Goal: Task Accomplishment & Management: Manage account settings

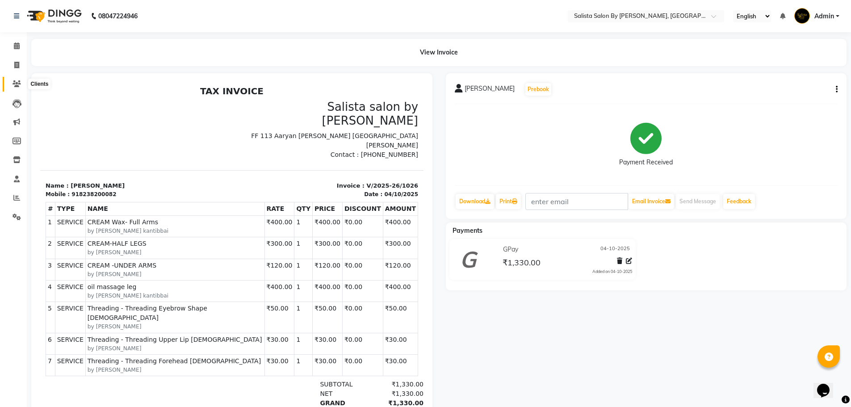
click at [13, 87] on span at bounding box center [17, 84] width 16 height 10
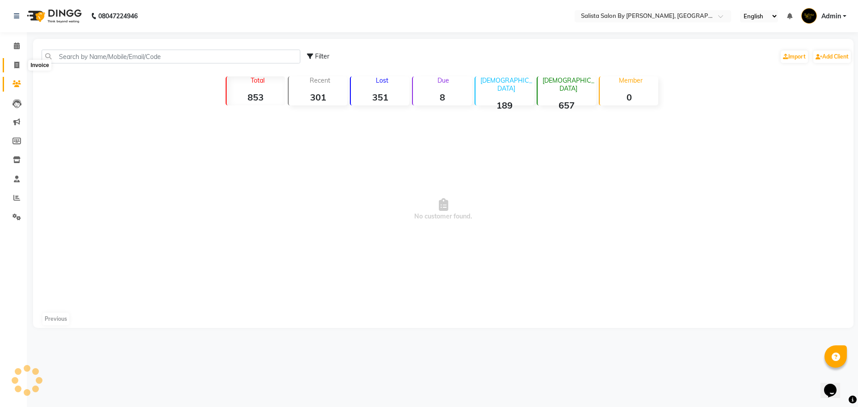
click at [15, 63] on icon at bounding box center [16, 65] width 5 height 7
select select "service"
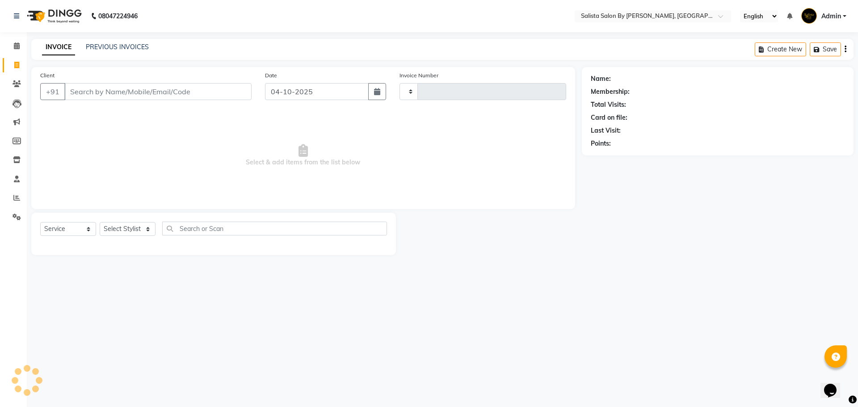
type input "1027"
select select "6878"
click at [130, 46] on link "PREVIOUS INVOICES" at bounding box center [117, 47] width 63 height 8
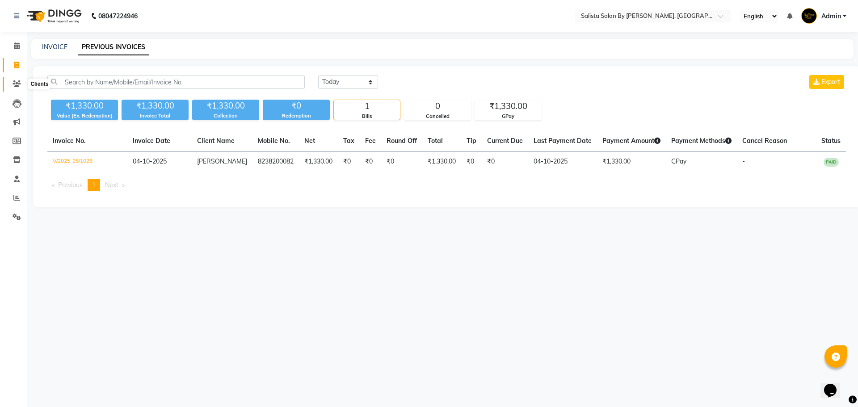
click at [17, 88] on span at bounding box center [17, 84] width 16 height 10
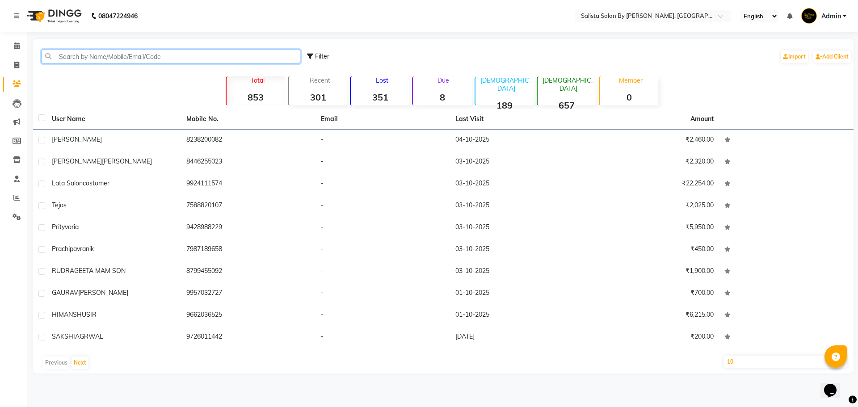
click at [96, 56] on input "text" at bounding box center [171, 57] width 259 height 14
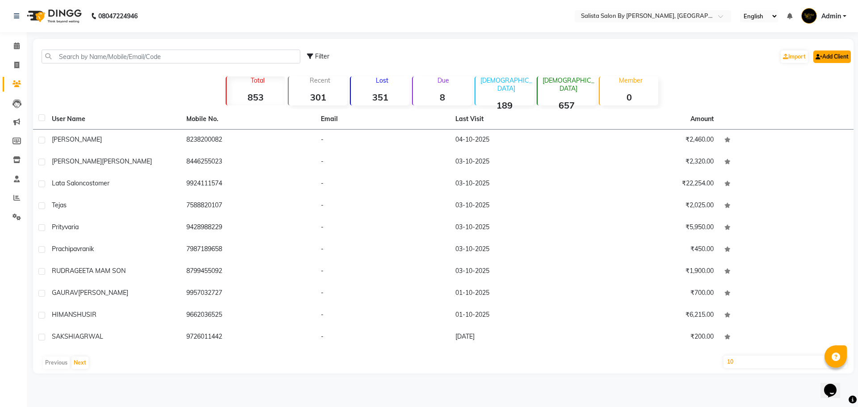
click at [846, 59] on link "Add Client" at bounding box center [832, 56] width 38 height 13
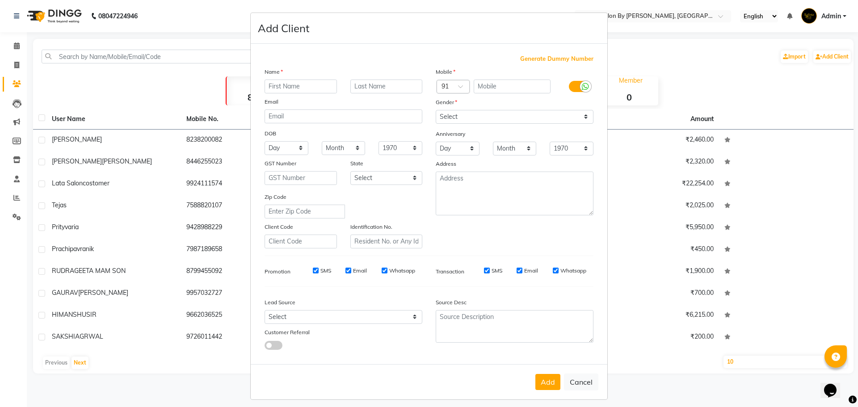
click at [628, 219] on ngb-modal-window "Add Client Generate Dummy Number Name Email DOB Day 01 02 03 04 05 06 07 08 09 …" at bounding box center [429, 203] width 858 height 407
click at [575, 374] on button "Cancel" at bounding box center [581, 381] width 34 height 17
select select
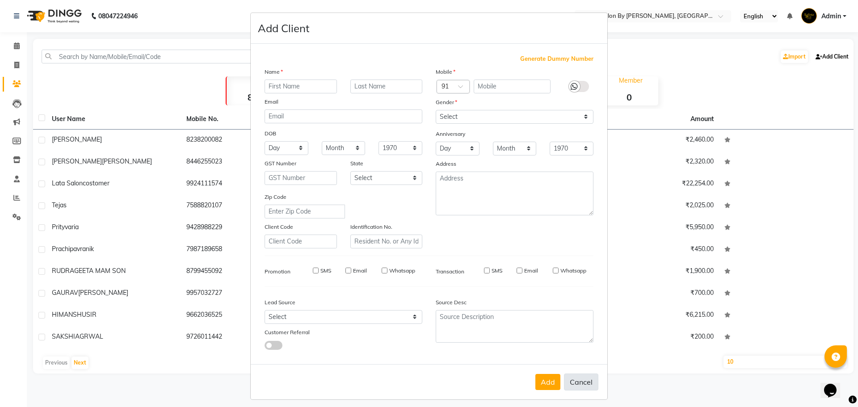
select select
checkbox input "false"
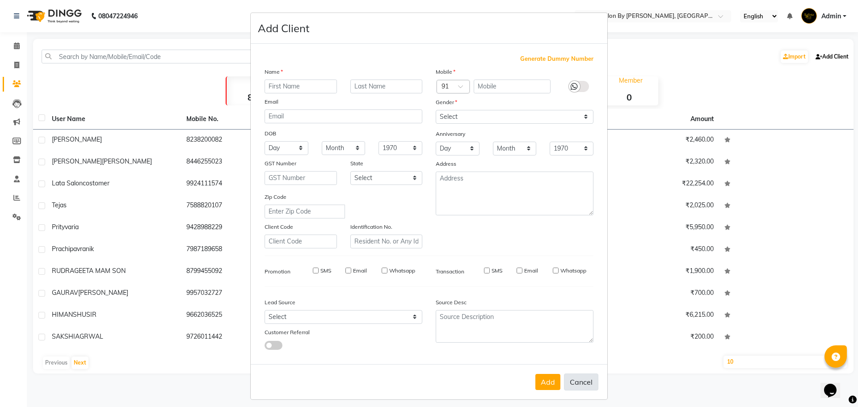
checkbox input "false"
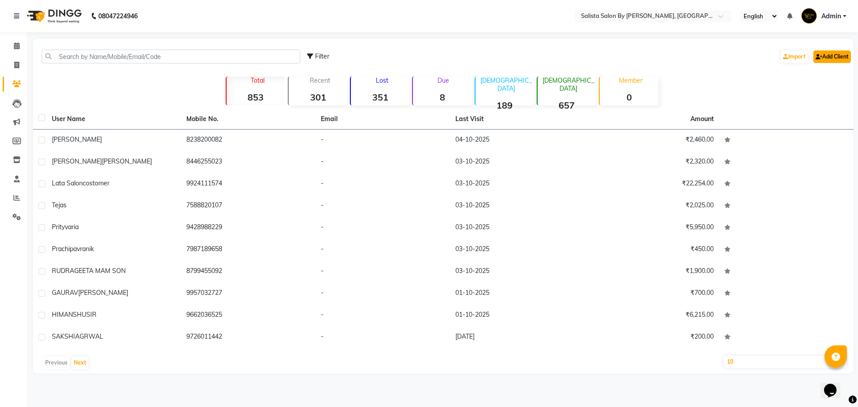
click at [836, 50] on link "Add Client" at bounding box center [832, 56] width 38 height 13
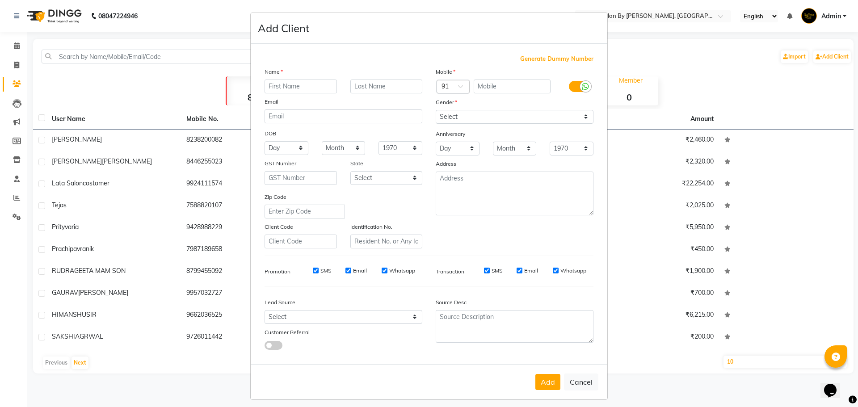
click at [279, 83] on input "text" at bounding box center [300, 87] width 72 height 14
click at [385, 90] on input "text" at bounding box center [386, 87] width 72 height 14
click at [292, 87] on input "[PERSON_NAME]" at bounding box center [300, 87] width 72 height 14
type input "SHRUTI"
drag, startPoint x: 382, startPoint y: 87, endPoint x: 377, endPoint y: 88, distance: 5.4
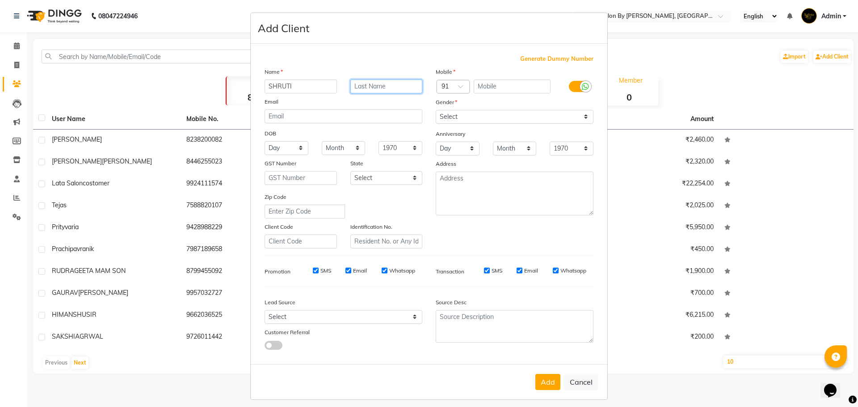
click at [382, 87] on input "text" at bounding box center [386, 87] width 72 height 14
type input "7"
click at [501, 82] on input "text" at bounding box center [511, 87] width 77 height 14
type input "7018980382"
click at [506, 113] on div "Mobile Country Code × 91 7018980382 Gender Select [DEMOGRAPHIC_DATA] [DEMOGRAPH…" at bounding box center [514, 157] width 171 height 181
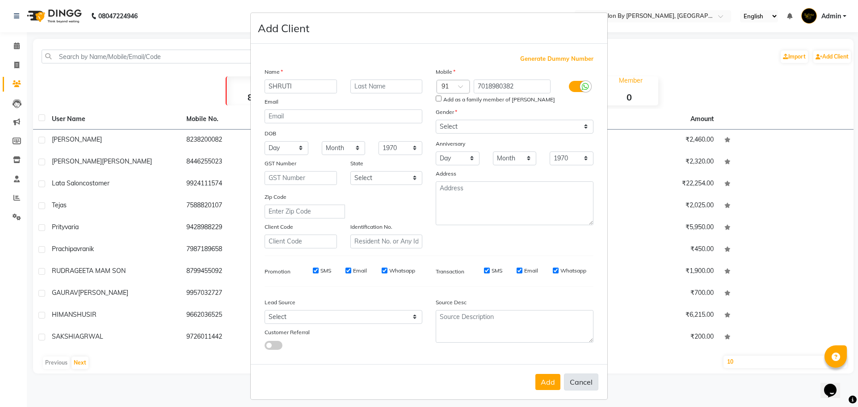
click at [566, 387] on button "Cancel" at bounding box center [581, 381] width 34 height 17
select select
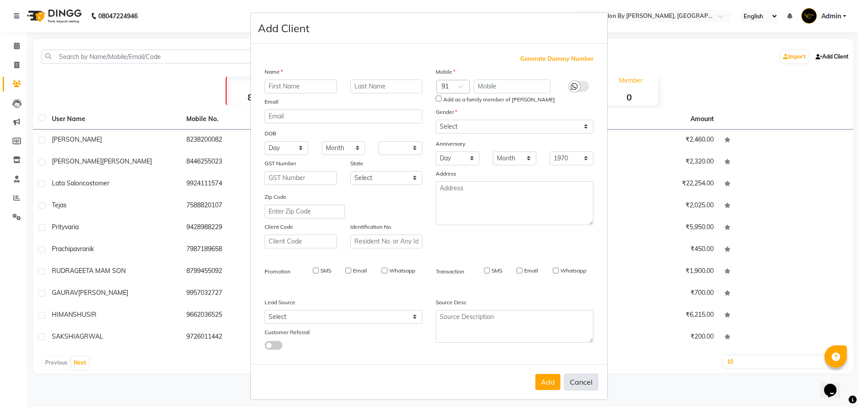
select select
checkbox input "false"
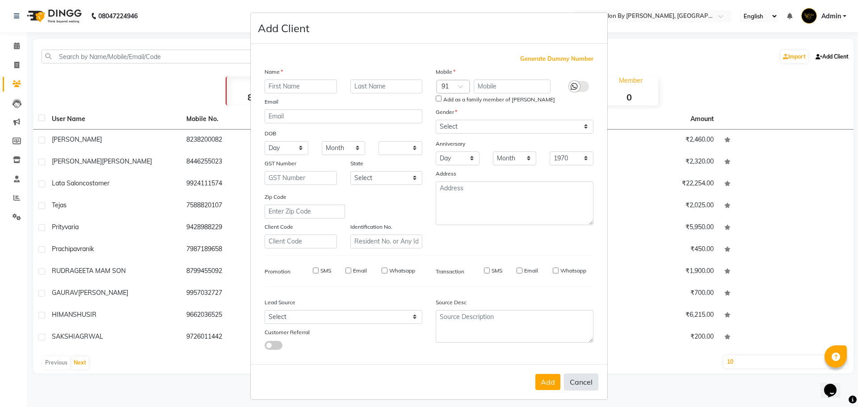
checkbox input "false"
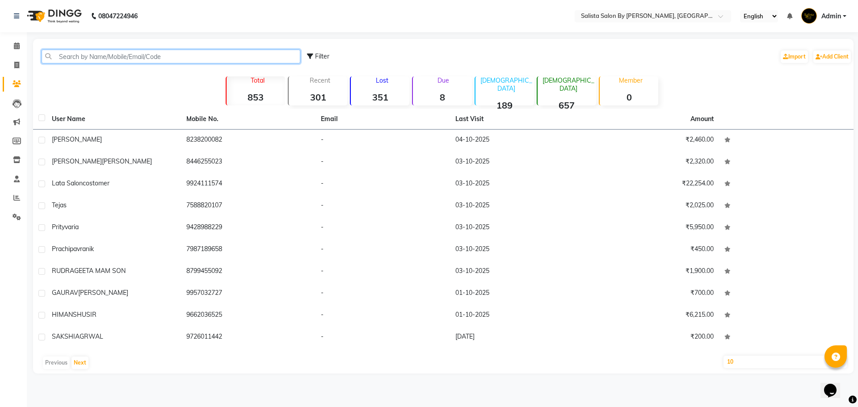
click at [210, 52] on input "text" at bounding box center [171, 57] width 259 height 14
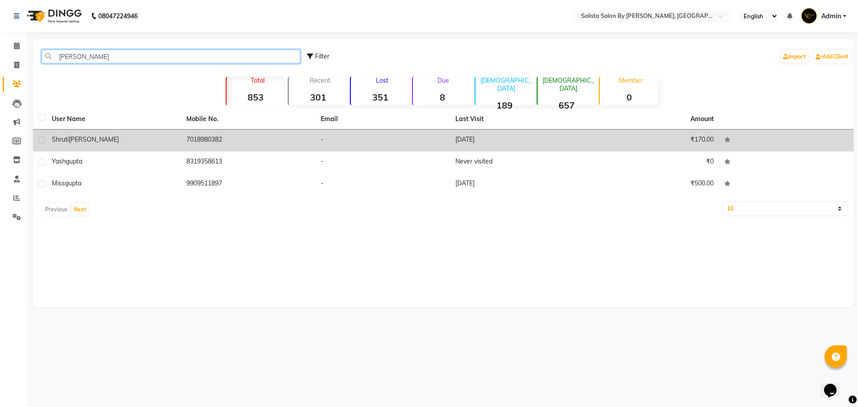
type input "[PERSON_NAME]"
click at [235, 141] on td "7018980382" at bounding box center [248, 141] width 134 height 22
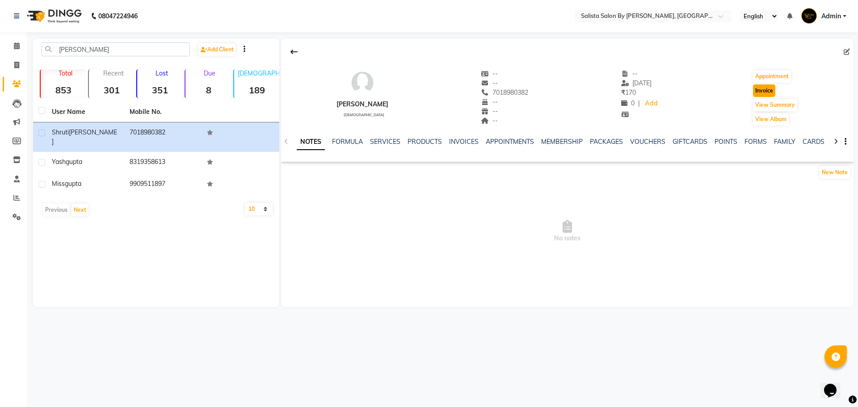
click at [766, 88] on button "Invoice" at bounding box center [764, 90] width 22 height 13
select select "service"
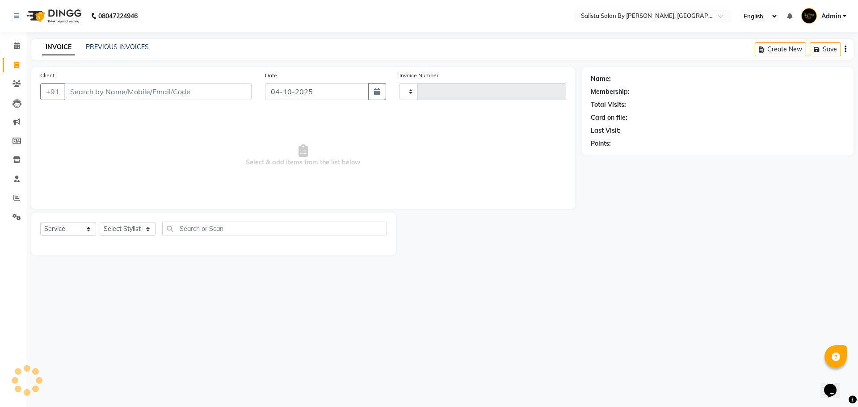
type input "7018980382"
type input "1027"
select select "6878"
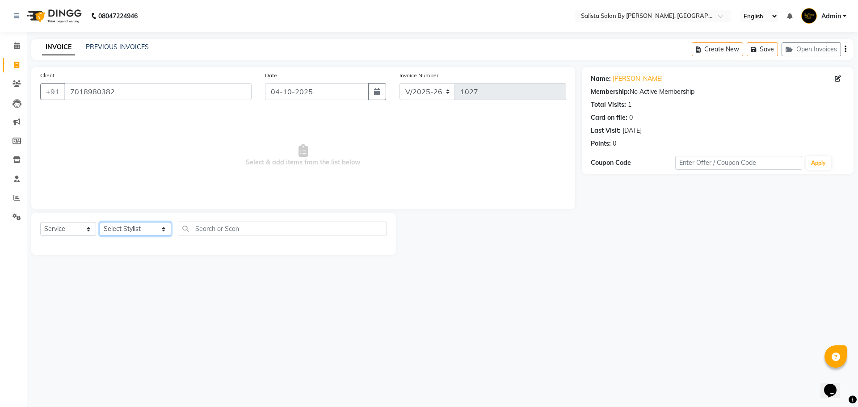
click at [111, 231] on select "Select Stylist AMIT [PERSON_NAME] kantibbai [PERSON_NAME] [PERSON_NAME] [PERSON…" at bounding box center [135, 229] width 71 height 14
select select "53757"
click at [100, 222] on select "Select Stylist AMIT [PERSON_NAME] kantibbai [PERSON_NAME] [PERSON_NAME] [PERSON…" at bounding box center [135, 229] width 71 height 14
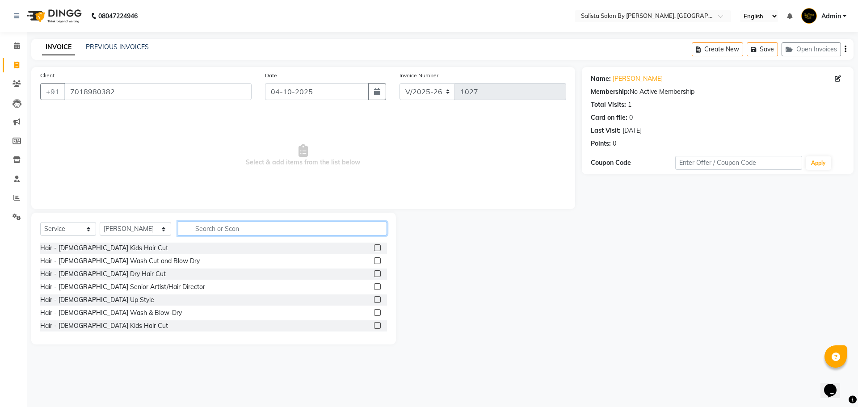
click at [216, 232] on input "text" at bounding box center [282, 229] width 209 height 14
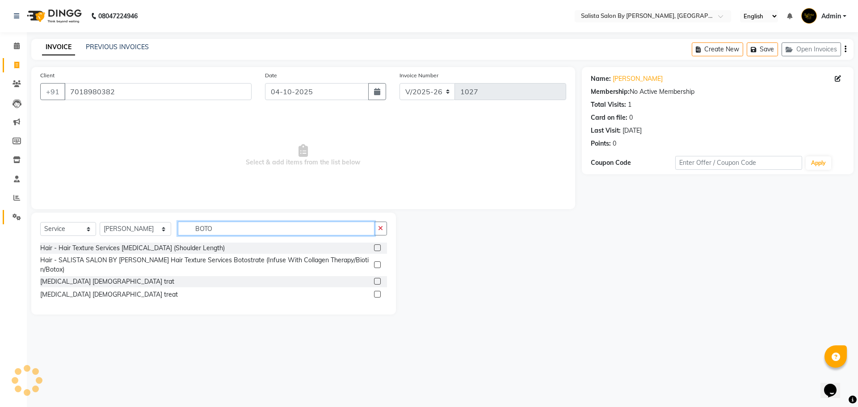
type input "BOTO"
click at [8, 215] on link "Settings" at bounding box center [13, 217] width 21 height 15
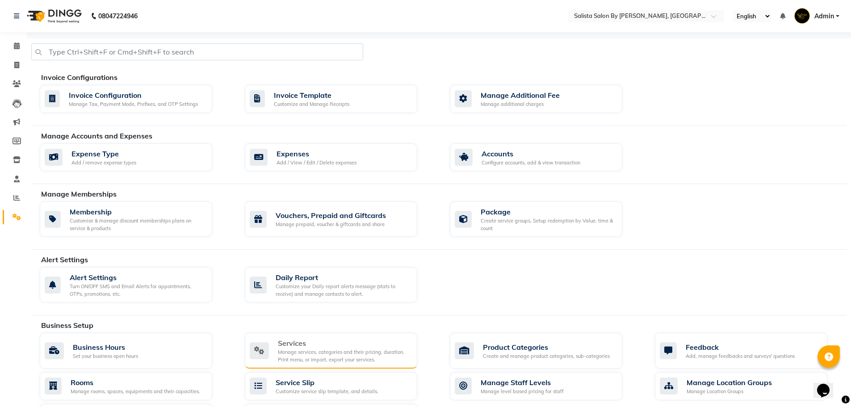
click at [334, 352] on div "Manage services, categories and their pricing, duration. Print menu, or import,…" at bounding box center [344, 355] width 132 height 15
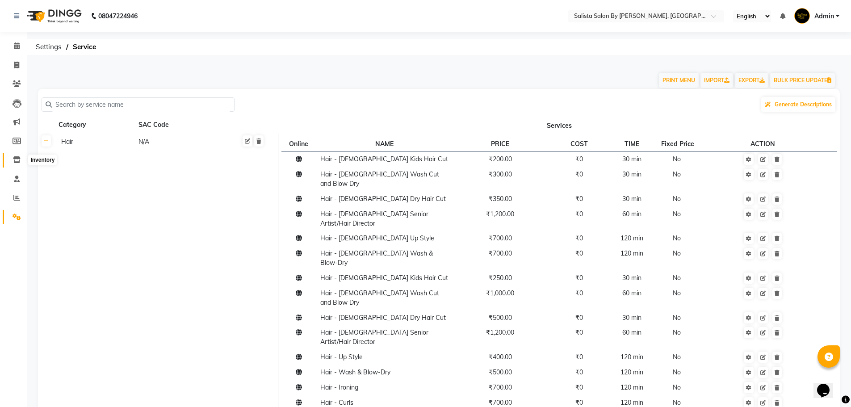
click at [17, 162] on icon at bounding box center [17, 159] width 8 height 7
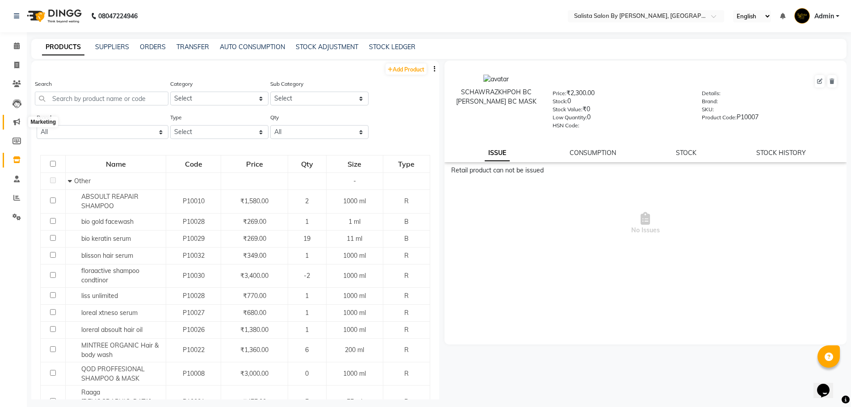
click at [18, 123] on icon at bounding box center [16, 121] width 7 height 7
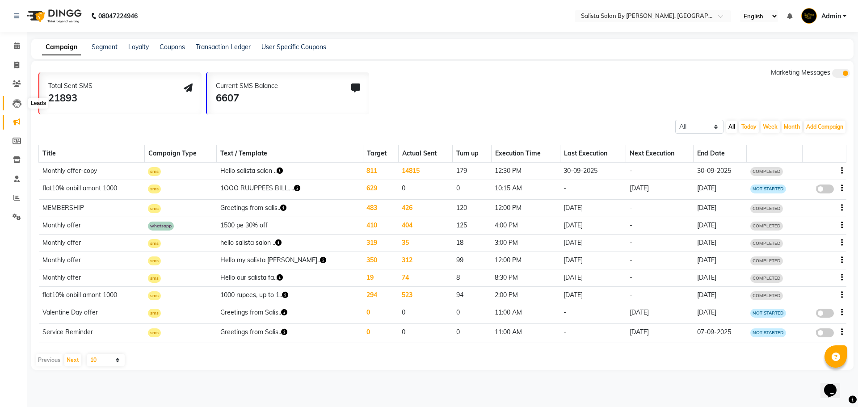
click at [16, 105] on icon at bounding box center [17, 103] width 9 height 9
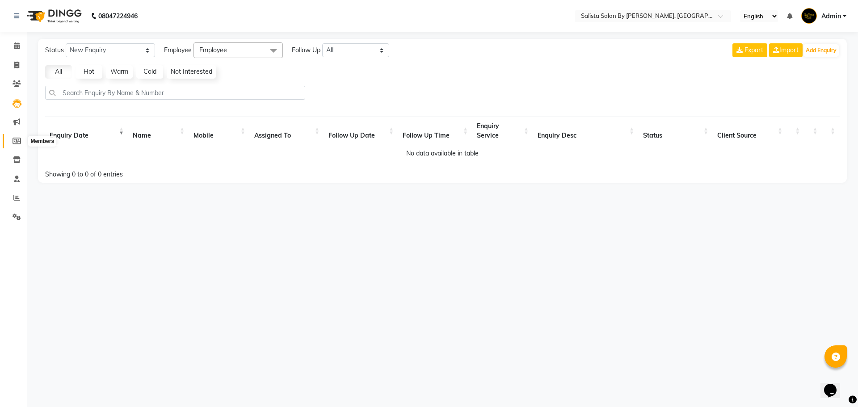
click at [17, 145] on span at bounding box center [17, 141] width 16 height 10
select select
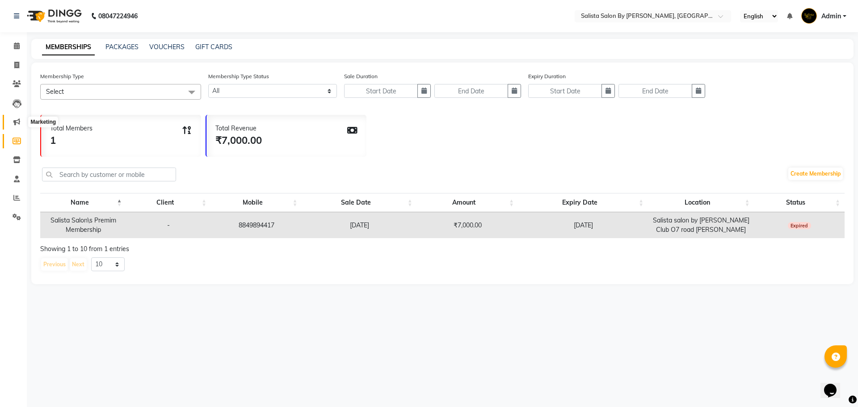
click at [21, 121] on span at bounding box center [17, 122] width 16 height 10
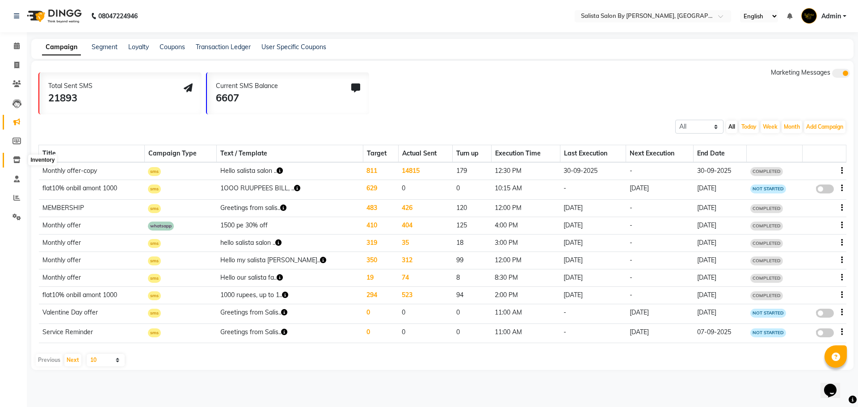
click at [22, 165] on span at bounding box center [17, 160] width 16 height 10
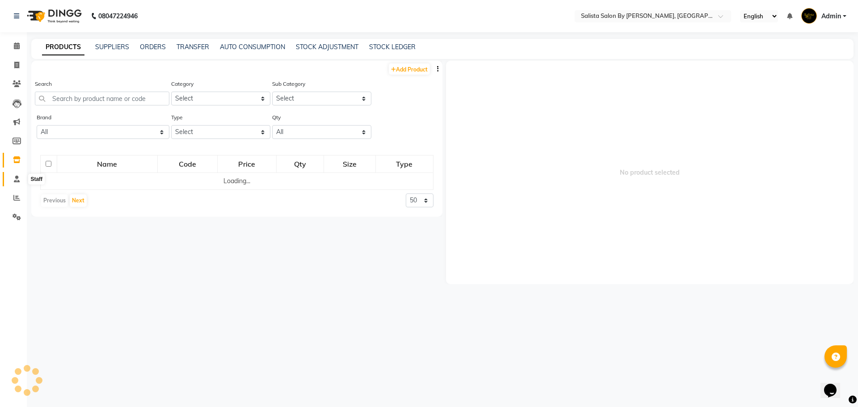
click at [14, 177] on icon at bounding box center [17, 179] width 6 height 7
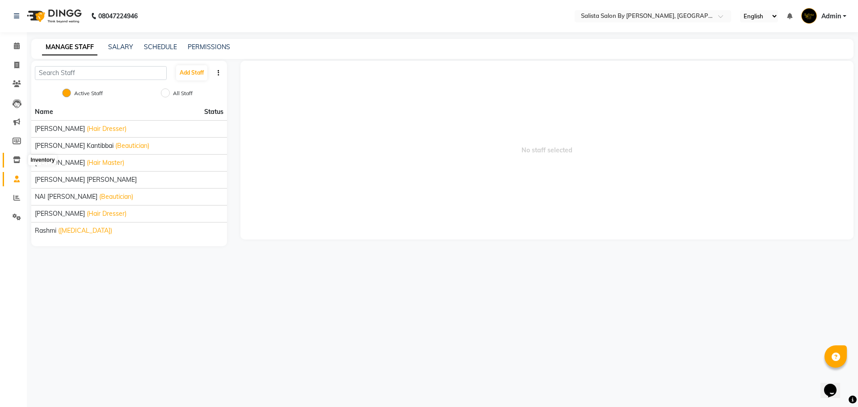
click at [15, 159] on icon at bounding box center [17, 159] width 8 height 7
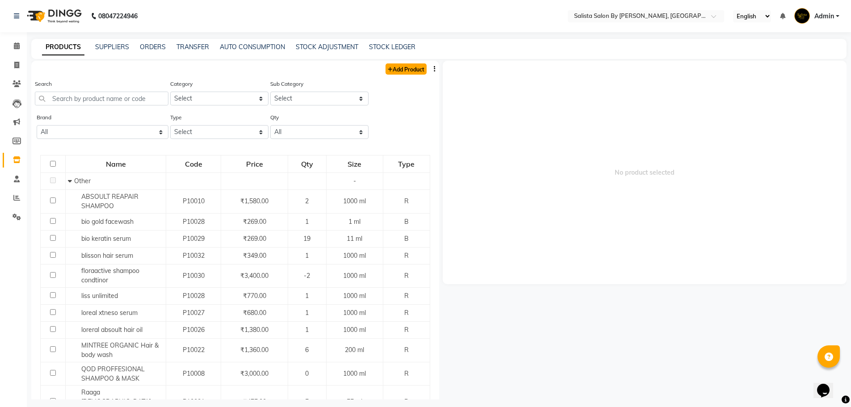
click at [404, 70] on link "Add Product" at bounding box center [405, 68] width 41 height 11
select select "true"
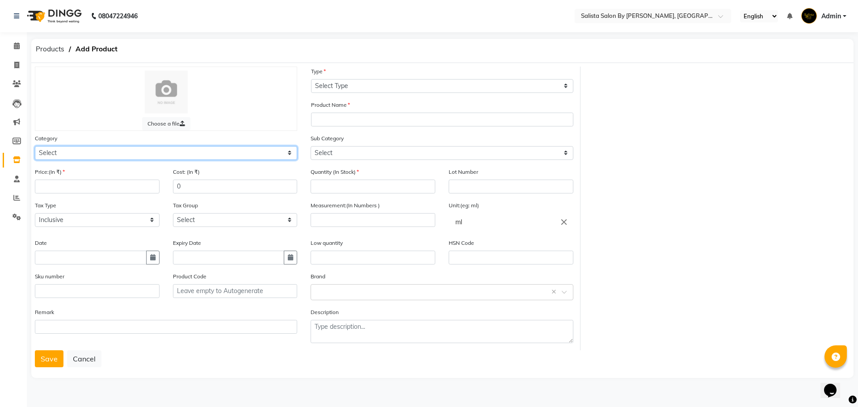
click at [95, 155] on select "Select Hair Skin Makeup Personal Care Appliances [PERSON_NAME] Waxing Disposabl…" at bounding box center [166, 153] width 262 height 14
select select "1145401100"
click at [35, 146] on select "Select Hair Skin Makeup Personal Care Appliances [PERSON_NAME] Waxing Disposabl…" at bounding box center [166, 153] width 262 height 14
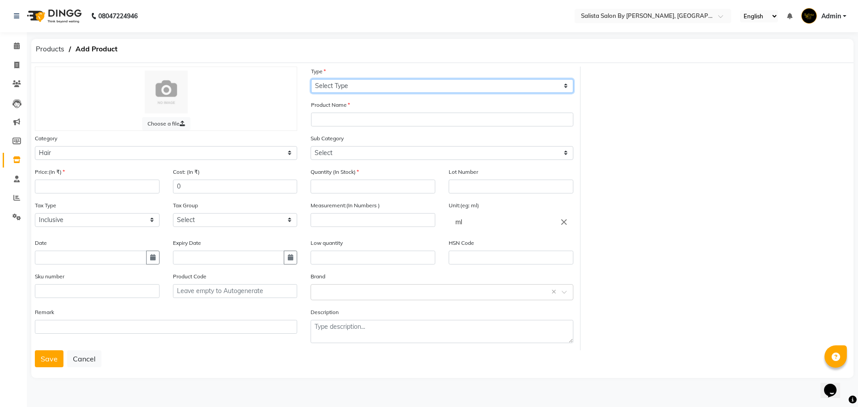
click at [496, 88] on select "Select Type Both Retail Consumable" at bounding box center [442, 86] width 262 height 14
select select "R"
click at [311, 79] on select "Select Type Both Retail Consumable" at bounding box center [442, 86] width 262 height 14
click at [466, 128] on div "Product Name" at bounding box center [442, 117] width 276 height 34
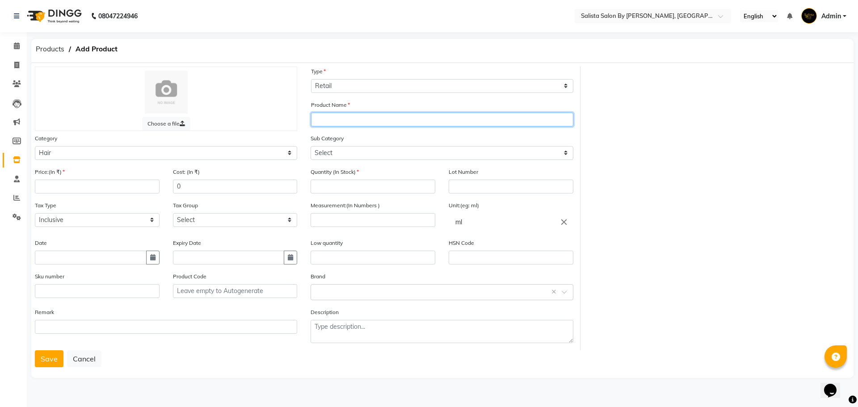
click at [468, 118] on input "text" at bounding box center [442, 120] width 262 height 14
type input "MORINGA OIL BY FLORACTIVE"
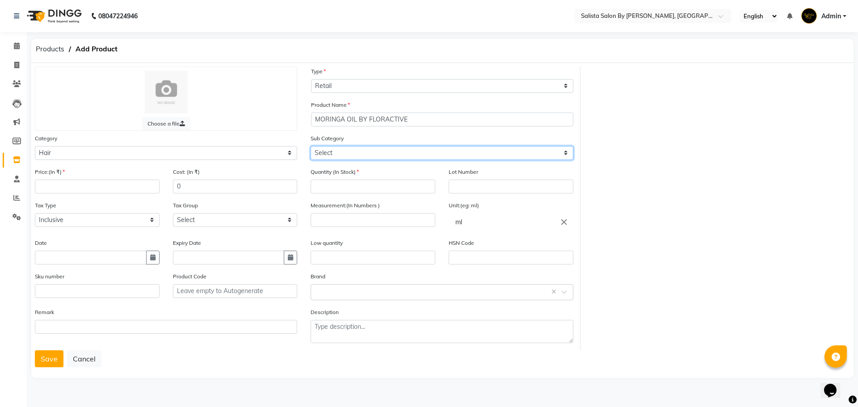
click at [487, 151] on select "Select Shampoo Conditioner Cream Mask Oil Serum Color Appliances Treatment Styl…" at bounding box center [441, 153] width 262 height 14
select select "1145401106"
click at [310, 146] on select "Select Shampoo Conditioner Cream Mask Oil Serum Color Appliances Treatment Styl…" at bounding box center [441, 153] width 262 height 14
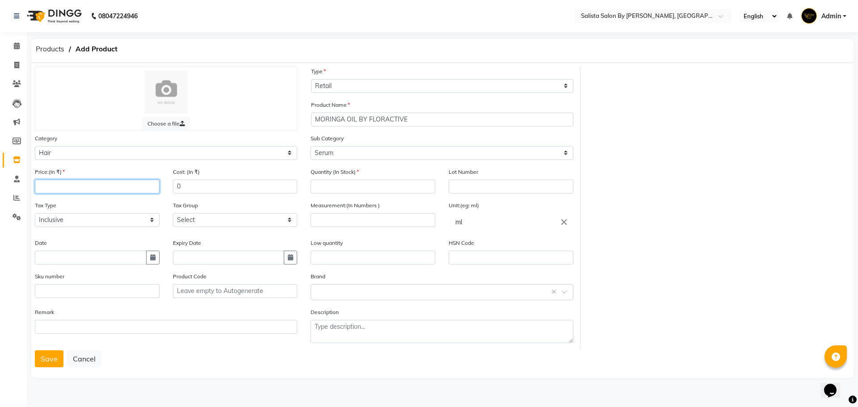
click at [75, 181] on input "number" at bounding box center [97, 187] width 125 height 14
type input "1299"
click at [376, 188] on input "number" at bounding box center [372, 187] width 125 height 14
type input "1"
click at [352, 217] on input "number" at bounding box center [372, 220] width 125 height 14
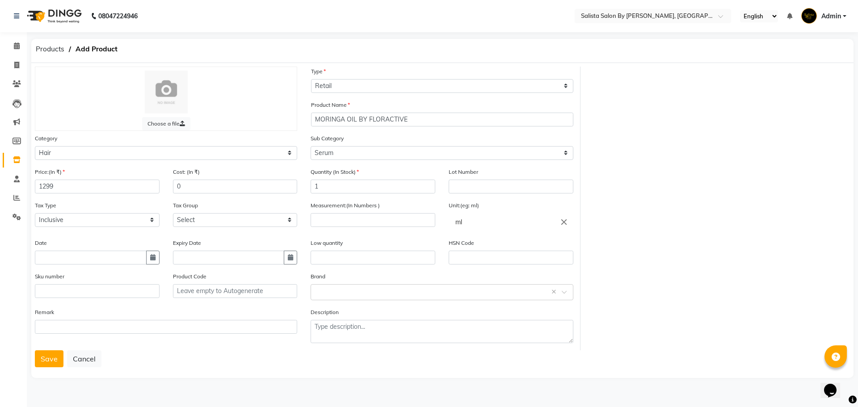
click at [503, 194] on div "Lot Number" at bounding box center [511, 184] width 138 height 34
click at [505, 182] on input "text" at bounding box center [510, 187] width 125 height 14
type input "1"
click at [327, 221] on input "number" at bounding box center [372, 220] width 125 height 14
click at [320, 254] on input "text" at bounding box center [372, 258] width 125 height 14
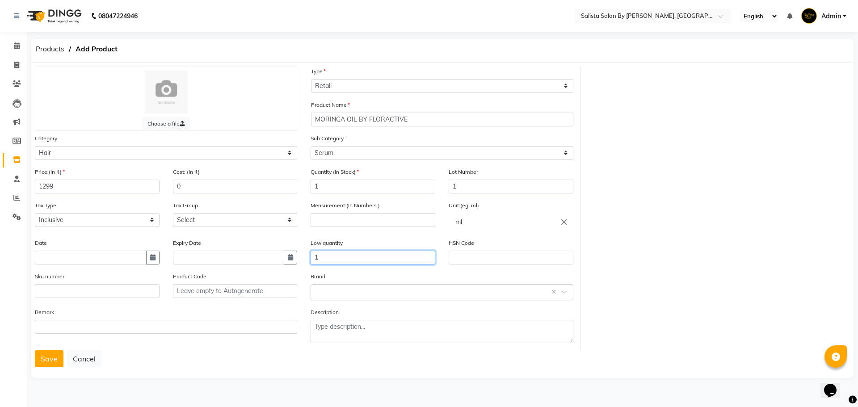
type input "1"
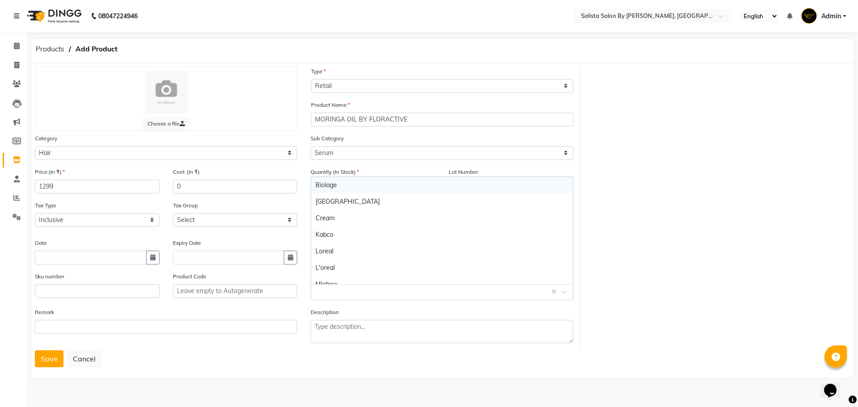
click at [325, 289] on input "text" at bounding box center [432, 291] width 235 height 9
click at [347, 289] on input "text" at bounding box center [432, 291] width 235 height 9
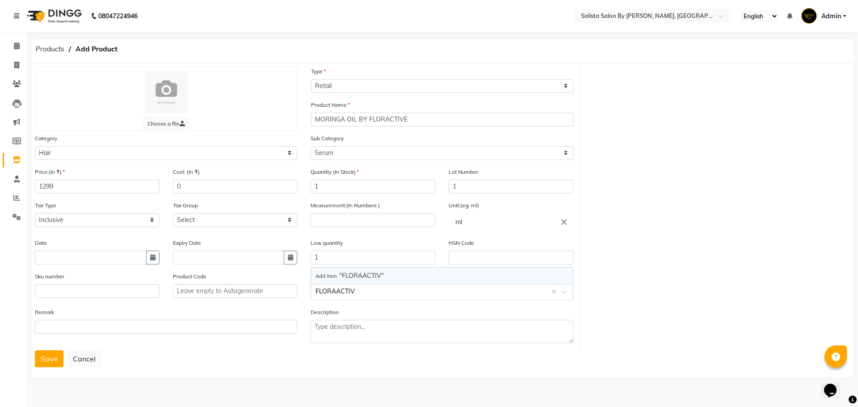
type input "FLORAACTIVE"
click at [347, 289] on input "FLORAACTIVE" at bounding box center [432, 291] width 235 height 9
click at [373, 272] on span "Add item "FLORAACTIVE"" at bounding box center [351, 276] width 72 height 8
click at [29, 370] on main "Products Add Product Choose a file Type Select Type Both Retail Consumable Prod…" at bounding box center [442, 216] width 831 height 354
click at [47, 365] on button "Save" at bounding box center [49, 358] width 29 height 17
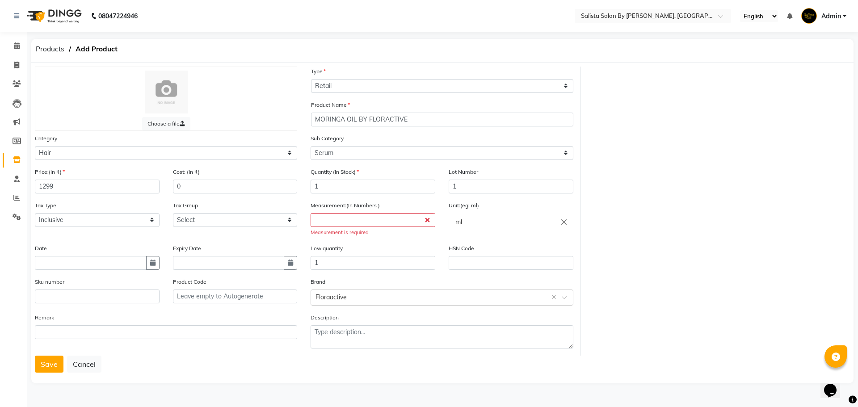
click at [376, 229] on div "Measurement is required" at bounding box center [372, 233] width 125 height 8
click at [367, 218] on input "number" at bounding box center [372, 220] width 125 height 14
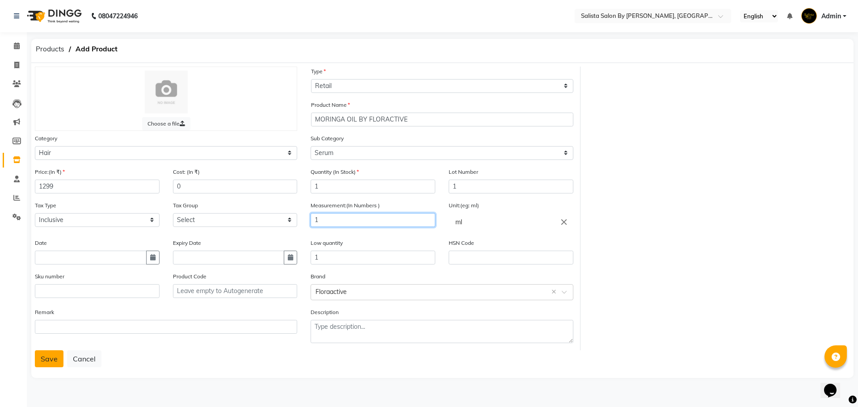
type input "1"
click at [50, 356] on button "Save" at bounding box center [49, 358] width 29 height 17
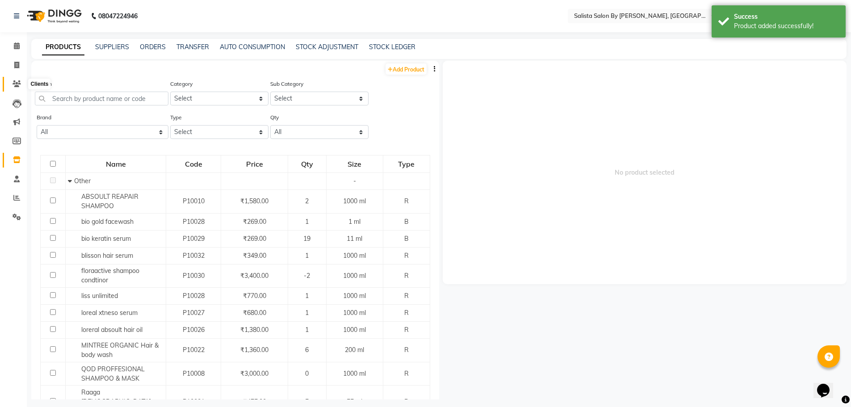
click at [12, 82] on span at bounding box center [17, 84] width 16 height 10
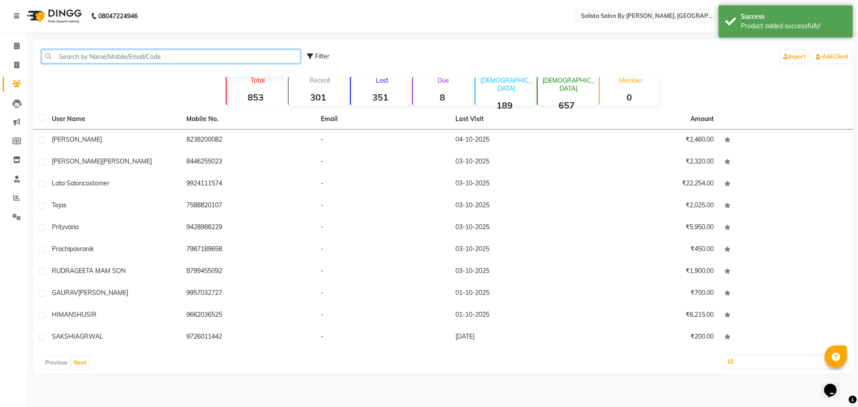
click at [82, 50] on input "text" at bounding box center [171, 57] width 259 height 14
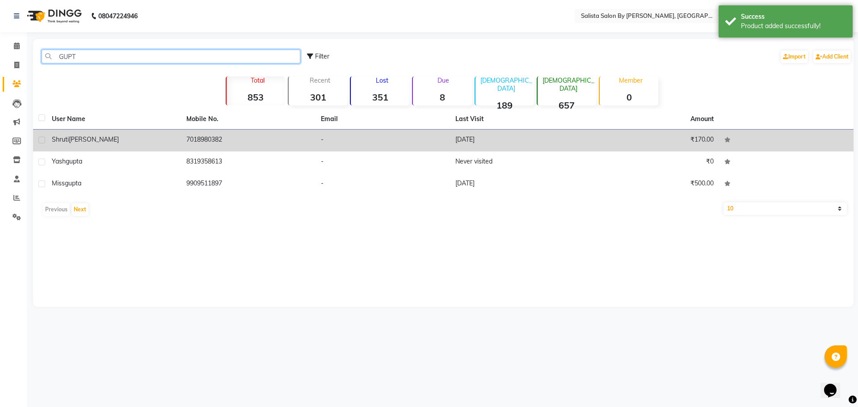
type input "GUPT"
click at [309, 133] on td "7018980382" at bounding box center [248, 141] width 134 height 22
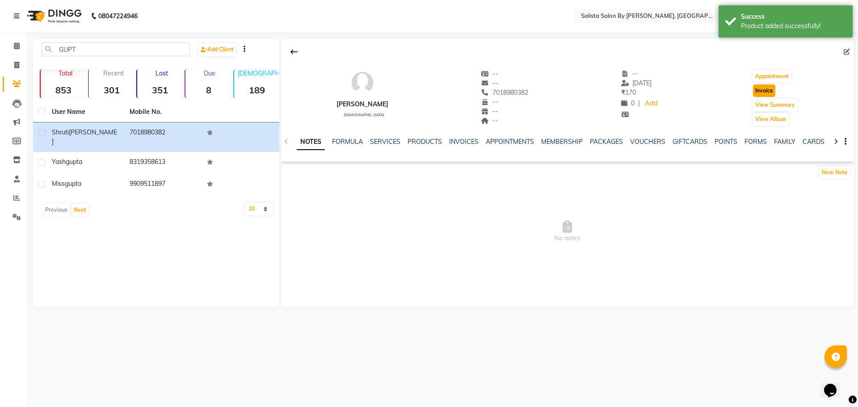
click at [766, 90] on button "Invoice" at bounding box center [764, 90] width 22 height 13
select select "6878"
select select "service"
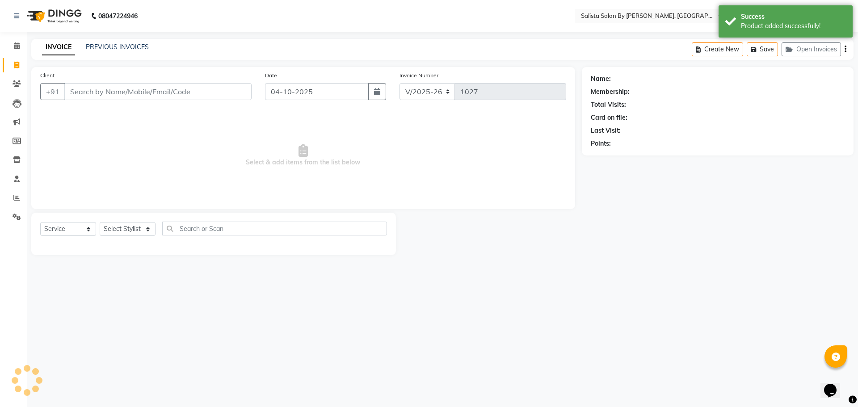
type input "7018980382"
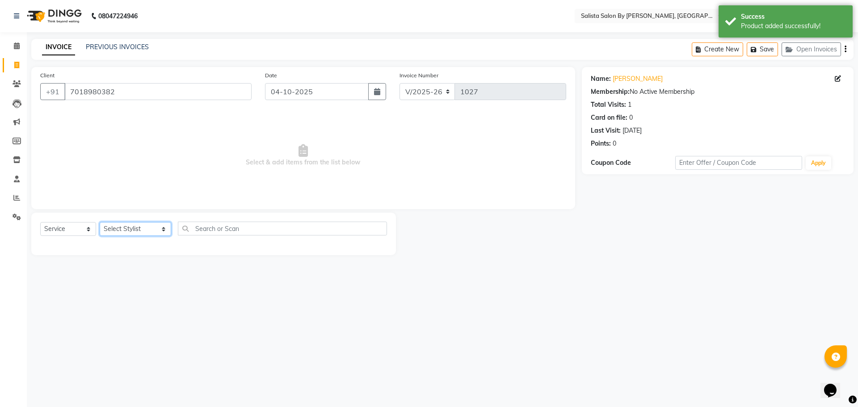
click at [114, 225] on select "Select Stylist AMIT [PERSON_NAME] kantibbai [PERSON_NAME] [PERSON_NAME] [PERSON…" at bounding box center [135, 229] width 71 height 14
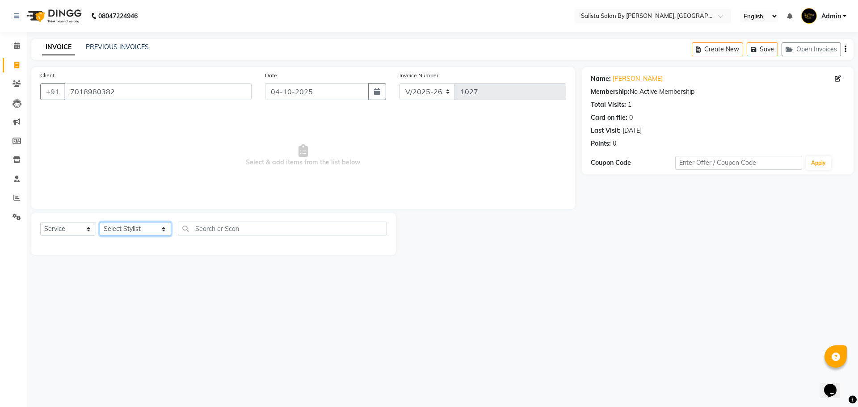
select select "53757"
click at [100, 222] on select "Select Stylist AMIT [PERSON_NAME] kantibbai [PERSON_NAME] [PERSON_NAME] [PERSON…" at bounding box center [135, 229] width 71 height 14
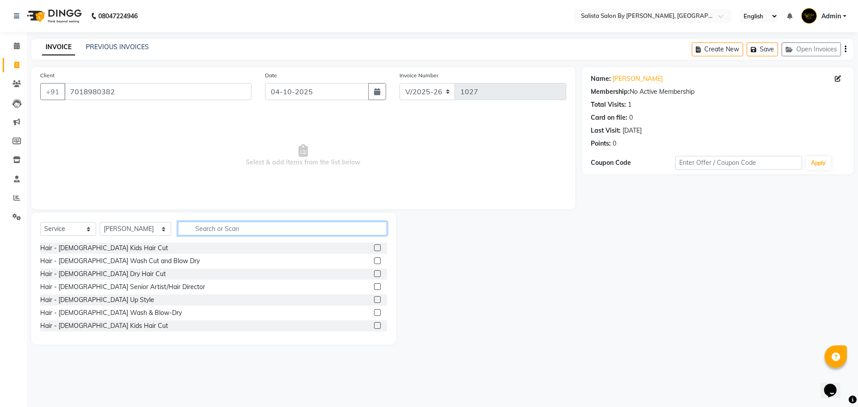
click at [227, 228] on input "text" at bounding box center [282, 229] width 209 height 14
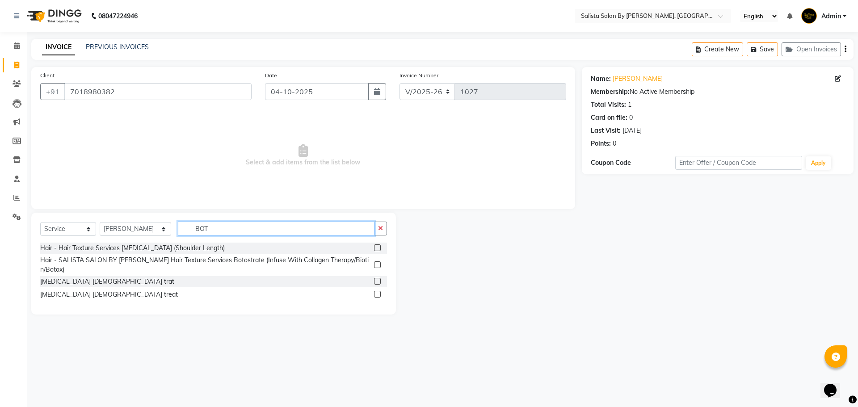
type input "BOT"
click at [375, 248] on label at bounding box center [377, 247] width 7 height 7
click at [375, 248] on input "checkbox" at bounding box center [377, 248] width 6 height 6
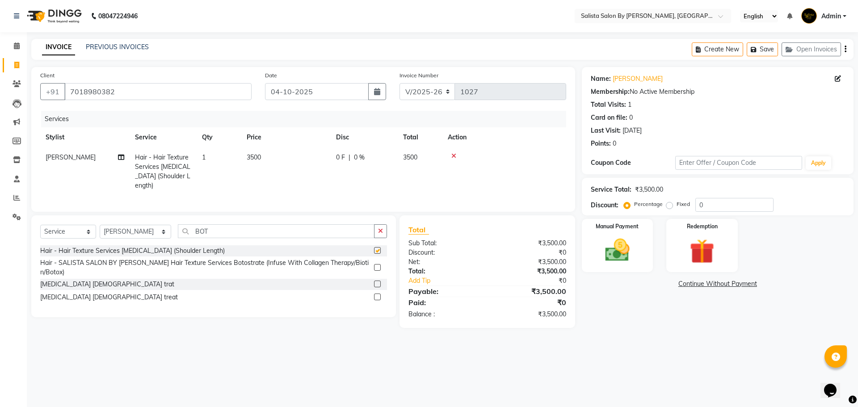
checkbox input "false"
drag, startPoint x: 253, startPoint y: 147, endPoint x: 254, endPoint y: 152, distance: 5.0
click at [253, 149] on td "3500" at bounding box center [285, 171] width 89 height 48
select select "53757"
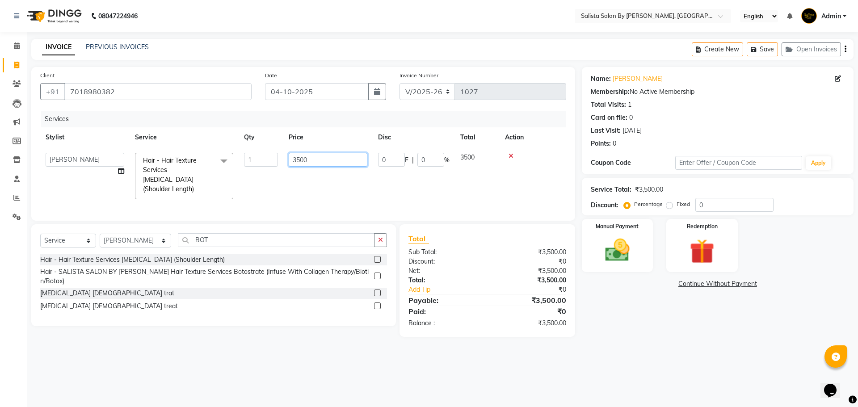
click at [295, 160] on input "3500" at bounding box center [328, 160] width 79 height 14
click at [314, 160] on input "500" at bounding box center [328, 160] width 79 height 14
type input "5000"
click at [200, 238] on div "Select Service Product Membership Package Voucher Prepaid Gift Card Select Styl…" at bounding box center [213, 243] width 347 height 21
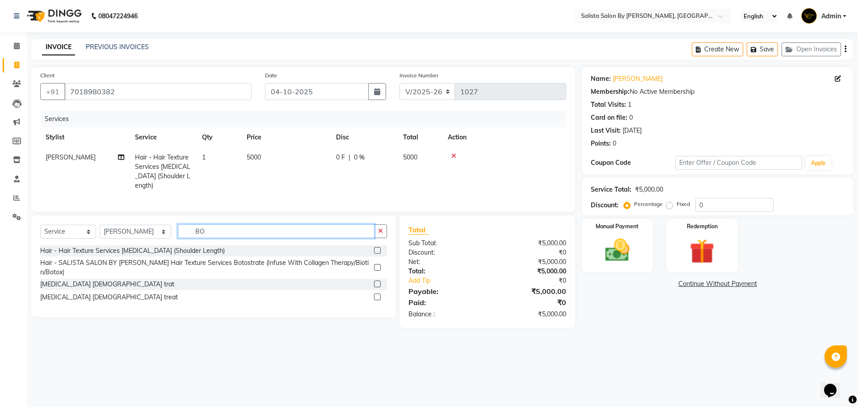
type input "B"
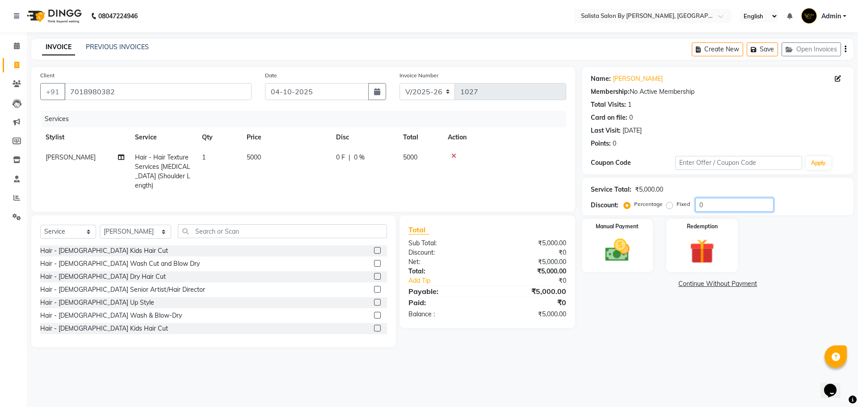
click at [698, 204] on input "0" at bounding box center [734, 205] width 78 height 14
type input "30"
drag, startPoint x: 658, startPoint y: 341, endPoint x: 337, endPoint y: 245, distance: 335.2
click at [655, 339] on div "Name: [PERSON_NAME] Membership: No Active Membership Total Visits: 1 Card on fi…" at bounding box center [721, 207] width 278 height 280
click at [52, 229] on select "Select Service Product Membership Package Voucher Prepaid Gift Card" at bounding box center [68, 232] width 56 height 14
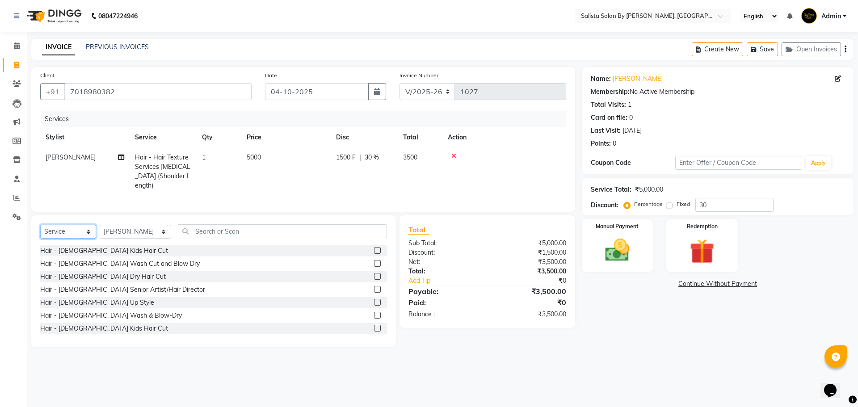
select select "product"
click at [40, 225] on select "Select Service Product Membership Package Voucher Prepaid Gift Card" at bounding box center [68, 232] width 56 height 14
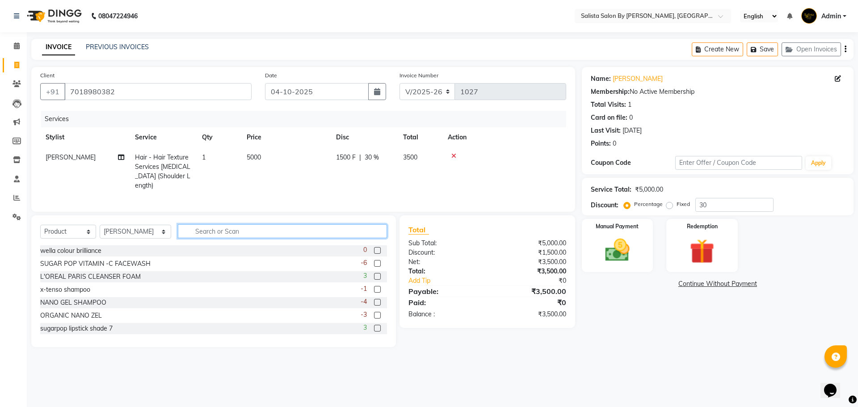
click at [200, 225] on input "text" at bounding box center [282, 231] width 209 height 14
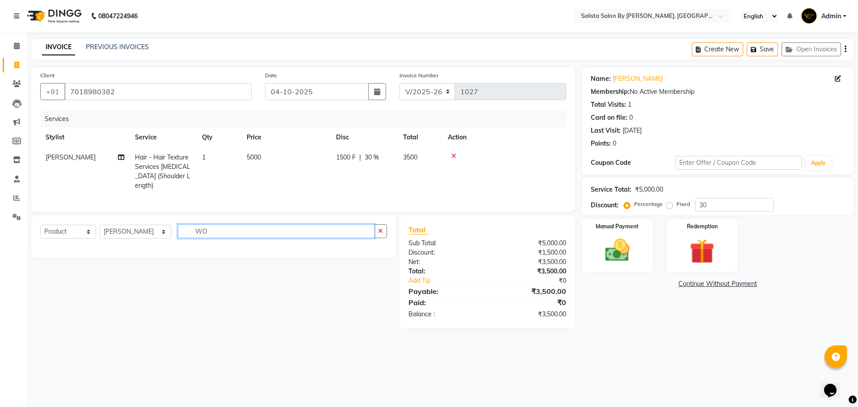
type input "W"
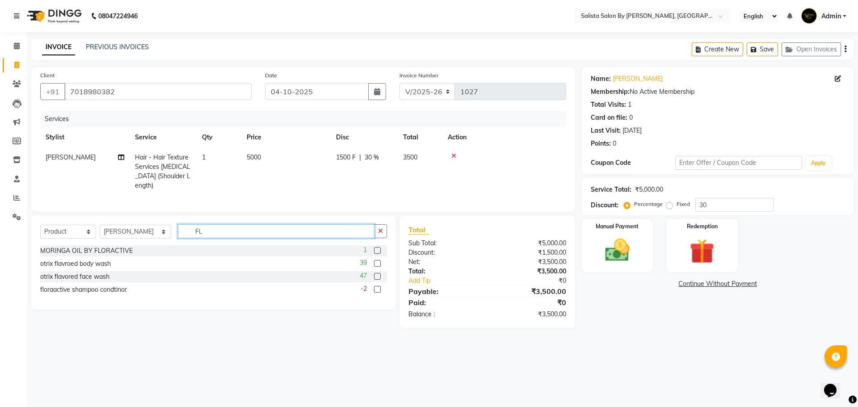
type input "FL"
click at [377, 247] on label at bounding box center [377, 250] width 7 height 7
click at [377, 248] on input "checkbox" at bounding box center [377, 251] width 6 height 6
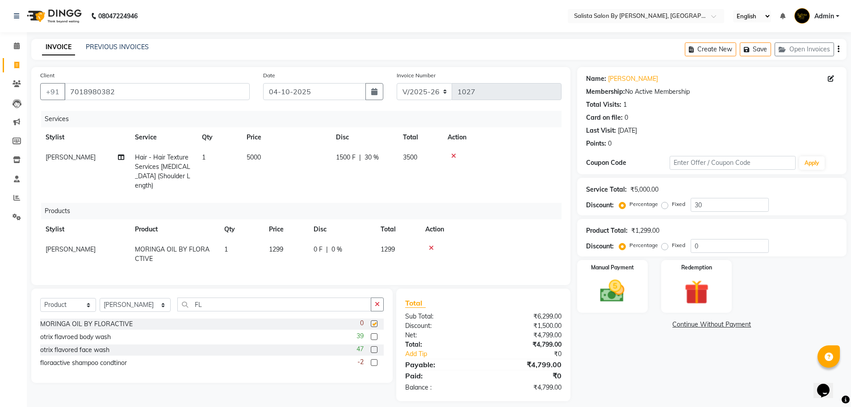
checkbox input "false"
click at [266, 301] on input "FL" at bounding box center [274, 304] width 194 height 14
type input "F"
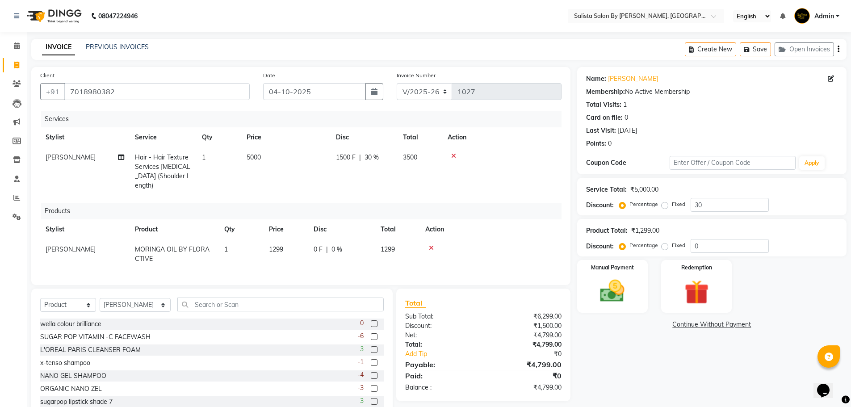
click at [371, 373] on label at bounding box center [374, 375] width 7 height 7
click at [371, 373] on input "checkbox" at bounding box center [374, 376] width 6 height 6
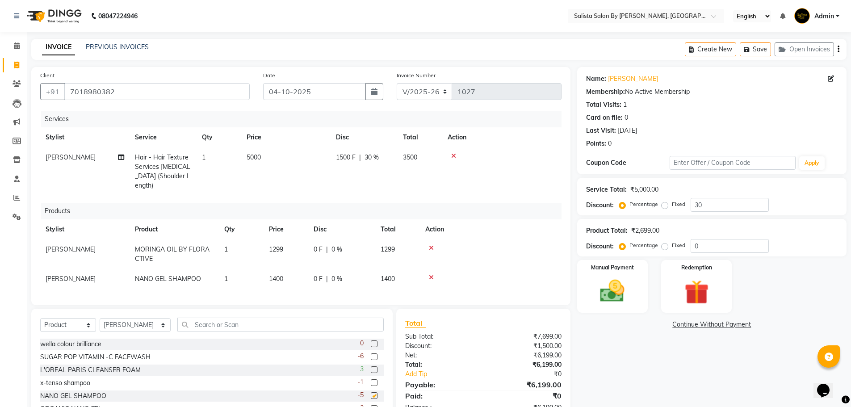
checkbox input "false"
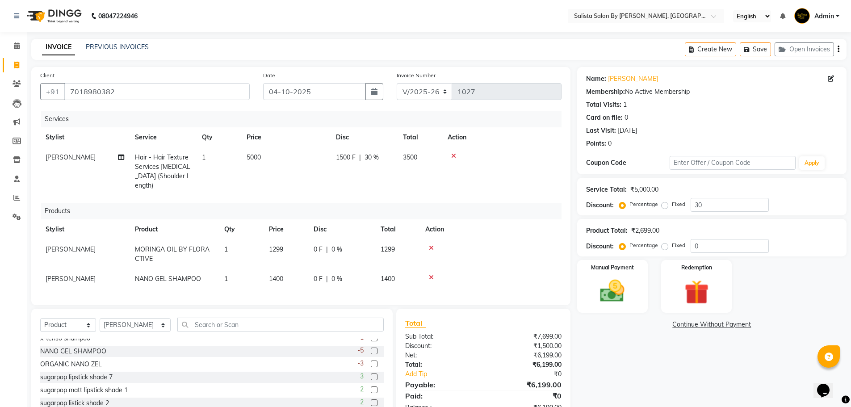
click at [371, 361] on label at bounding box center [374, 363] width 7 height 7
click at [371, 361] on input "checkbox" at bounding box center [374, 364] width 6 height 6
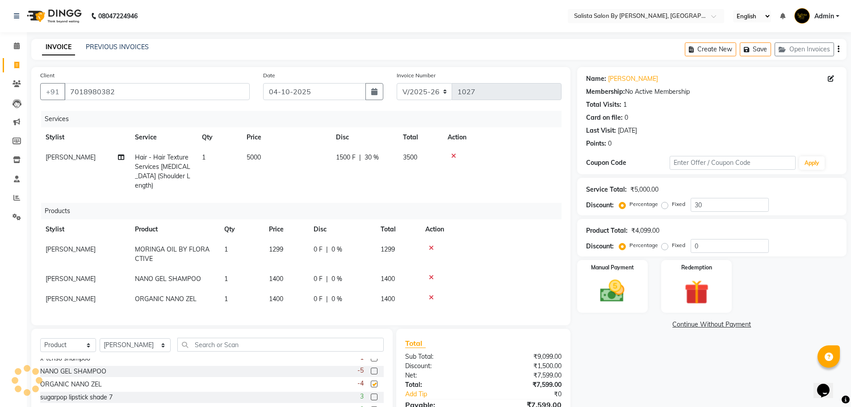
checkbox input "false"
click at [74, 245] on span "[PERSON_NAME]" at bounding box center [71, 249] width 50 height 8
select select "53757"
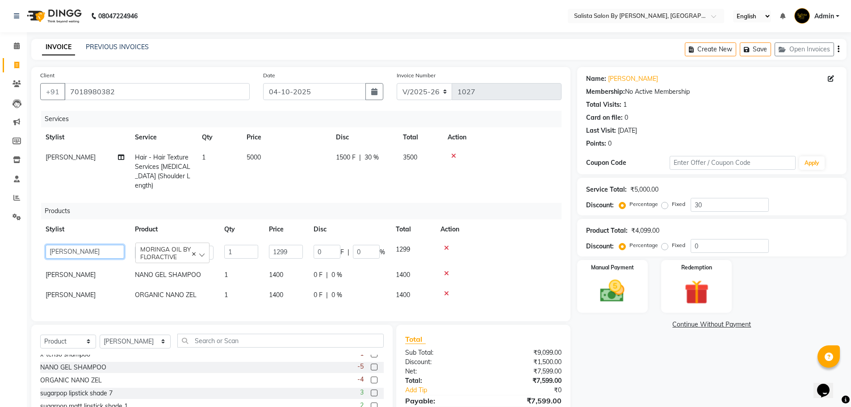
click at [74, 245] on select "AMIT [PERSON_NAME] kantibbai [PERSON_NAME] [PERSON_NAME] [PERSON_NAME] [PERSON_…" at bounding box center [85, 252] width 79 height 14
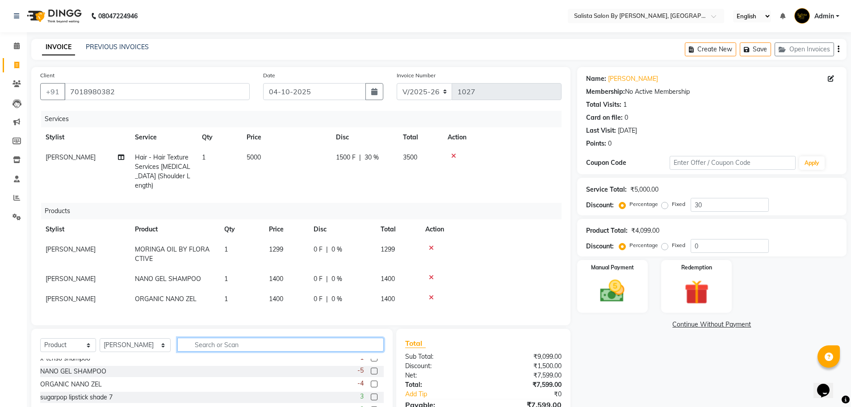
click at [237, 338] on input "text" at bounding box center [280, 345] width 206 height 14
click at [430, 274] on icon at bounding box center [431, 277] width 5 height 6
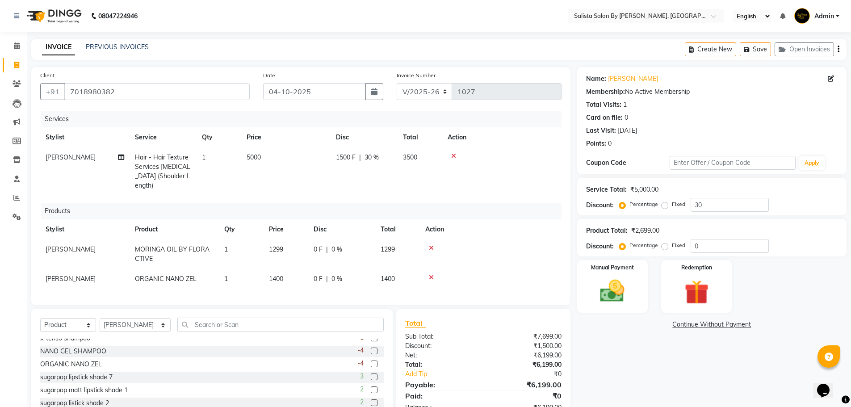
click at [431, 274] on icon at bounding box center [431, 277] width 5 height 6
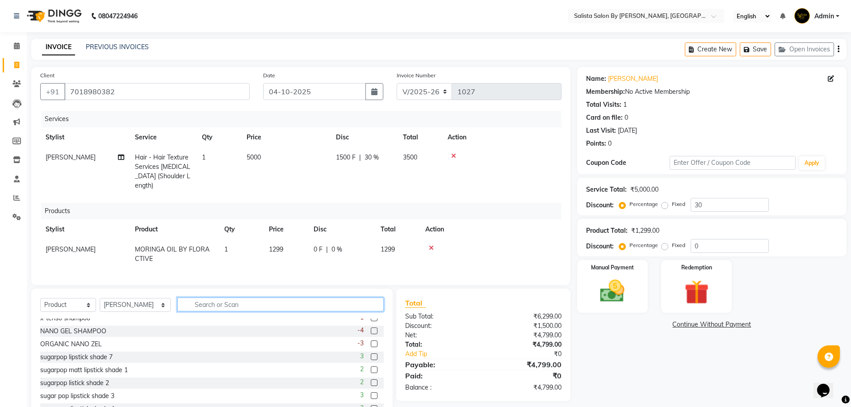
click at [283, 304] on input "text" at bounding box center [280, 304] width 206 height 14
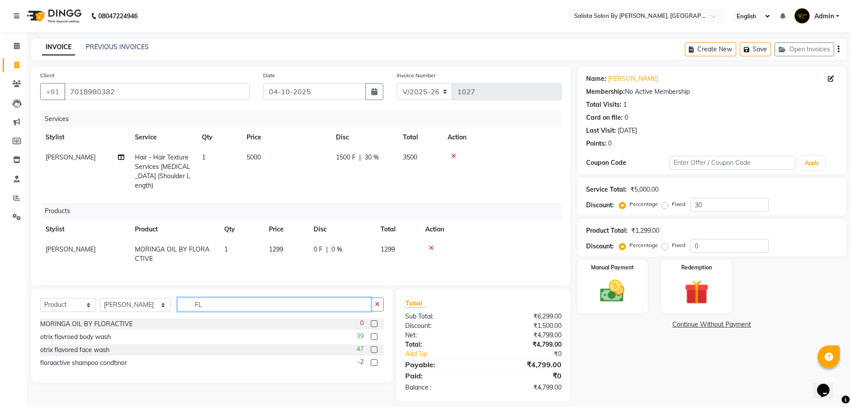
type input "FL"
click at [375, 360] on label at bounding box center [374, 362] width 7 height 7
click at [375, 360] on input "checkbox" at bounding box center [374, 363] width 6 height 6
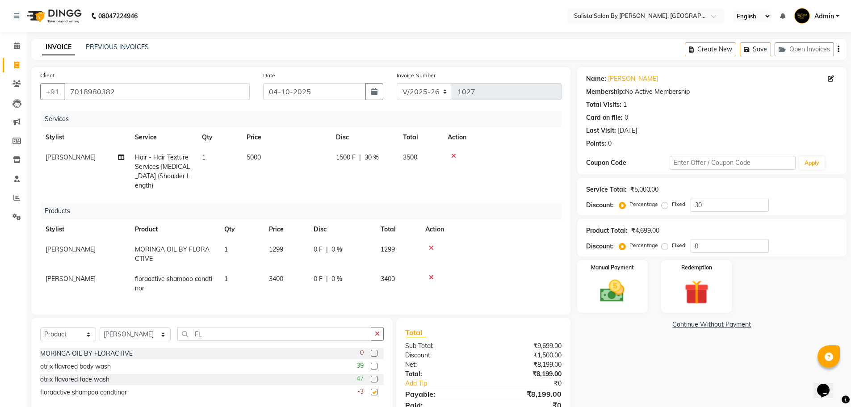
checkbox input "false"
click at [63, 269] on td "[PERSON_NAME]" at bounding box center [84, 283] width 89 height 29
select select "53757"
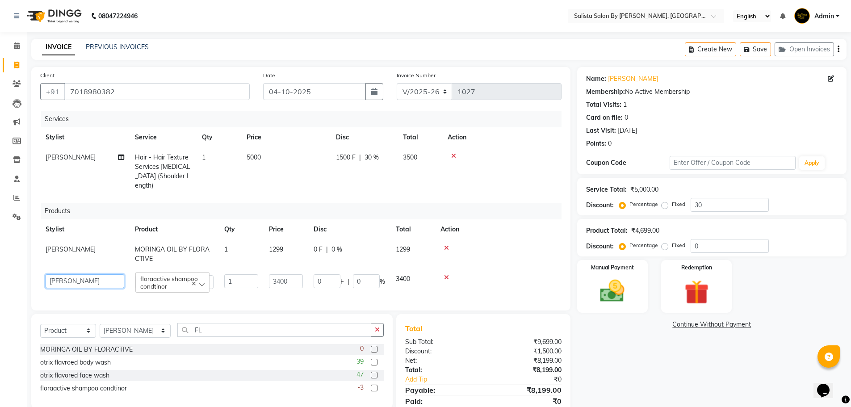
click at [70, 274] on select "AMIT [PERSON_NAME] kantibbai [PERSON_NAME] [PERSON_NAME] [PERSON_NAME] [PERSON_…" at bounding box center [85, 281] width 79 height 14
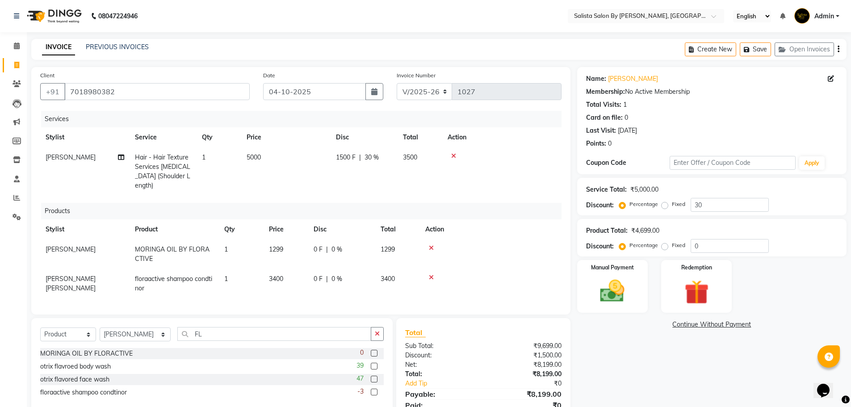
click at [75, 245] on span "[PERSON_NAME]" at bounding box center [71, 249] width 50 height 8
select select "53757"
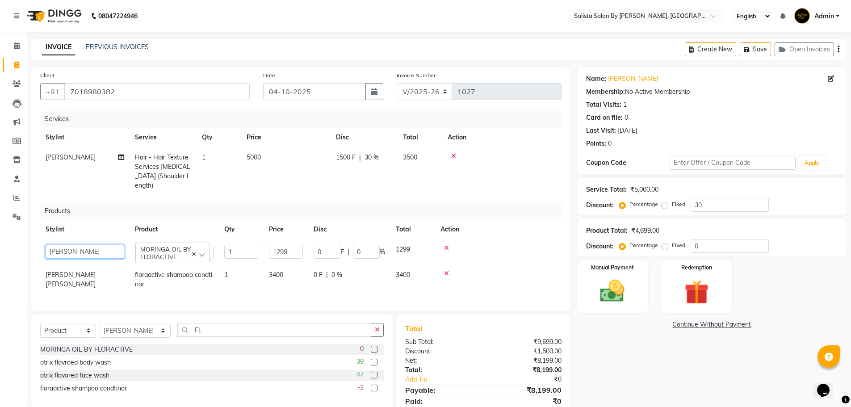
click at [75, 245] on select "AMIT [PERSON_NAME] kantibbai [PERSON_NAME] [PERSON_NAME] [PERSON_NAME] [PERSON_…" at bounding box center [85, 252] width 79 height 14
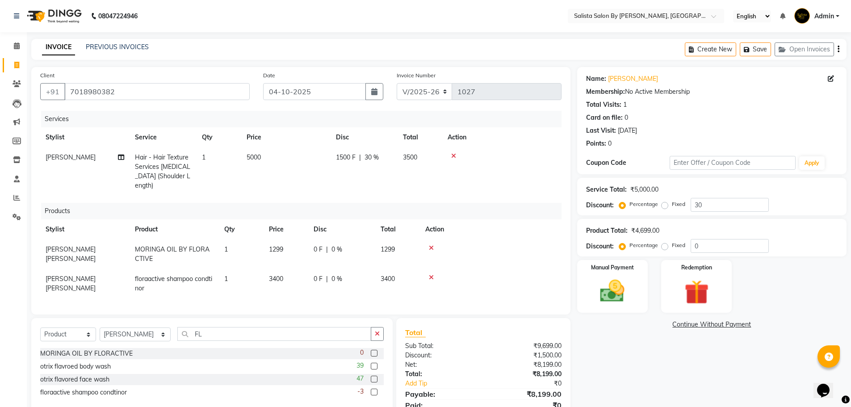
click at [626, 345] on div "Name: [PERSON_NAME] Membership: No Active Membership Total Visits: 1 Card on fi…" at bounding box center [715, 249] width 276 height 364
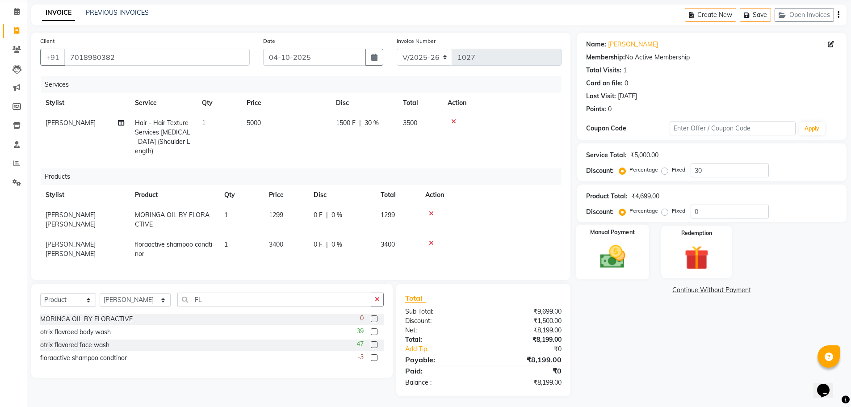
click at [619, 263] on img at bounding box center [612, 256] width 41 height 29
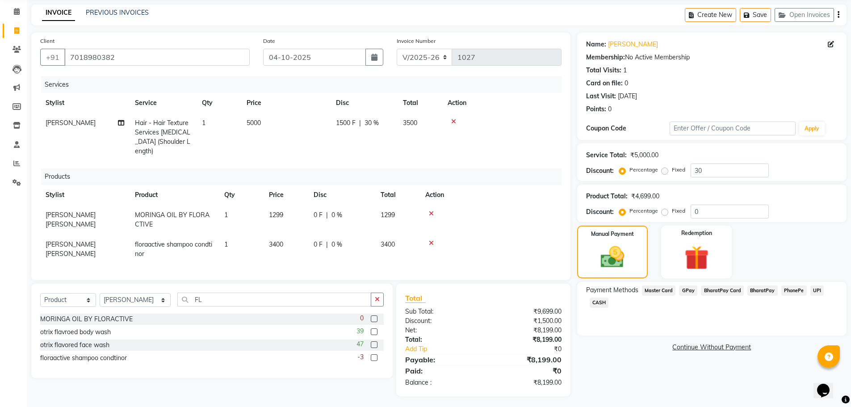
click at [688, 290] on span "GPay" at bounding box center [688, 290] width 18 height 10
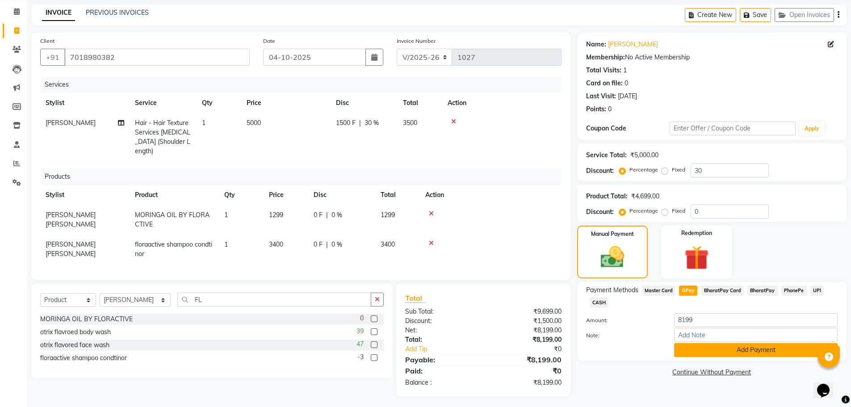
click at [708, 351] on button "Add Payment" at bounding box center [755, 350] width 163 height 14
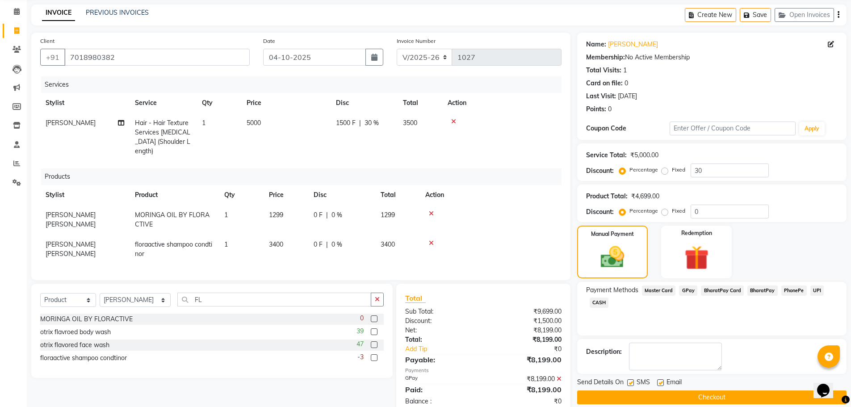
click at [750, 398] on button "Checkout" at bounding box center [711, 397] width 269 height 14
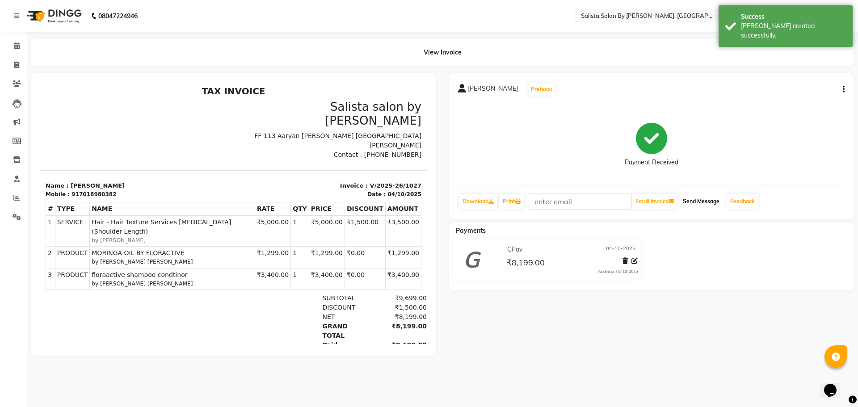
click at [702, 207] on button "Send Message" at bounding box center [701, 201] width 44 height 15
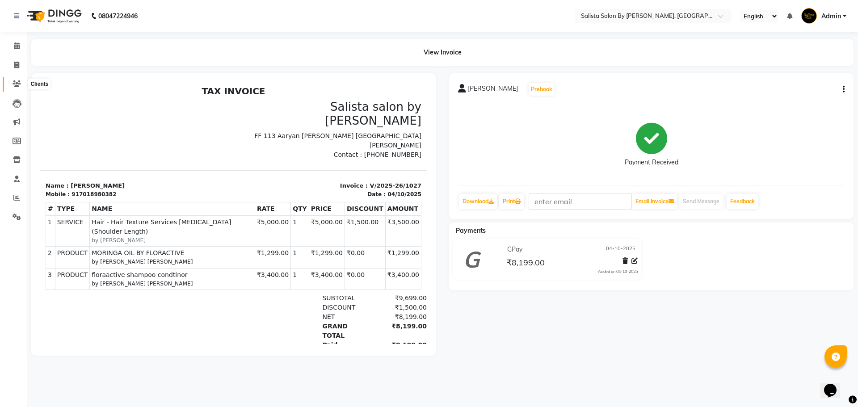
click at [17, 88] on span at bounding box center [17, 84] width 16 height 10
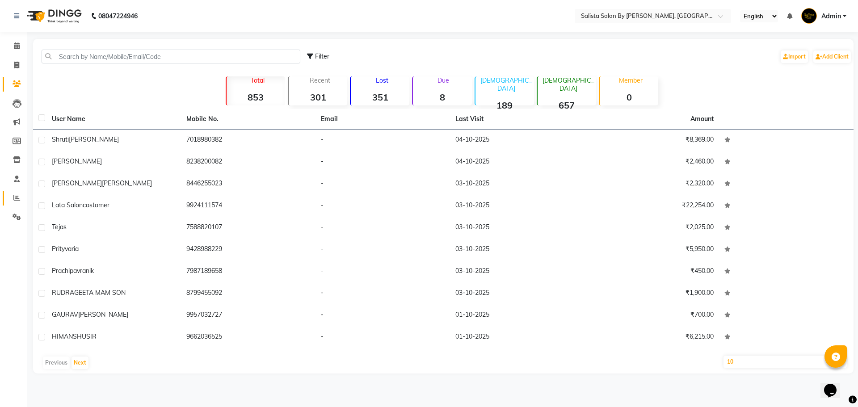
click at [18, 204] on link "Reports" at bounding box center [13, 198] width 21 height 15
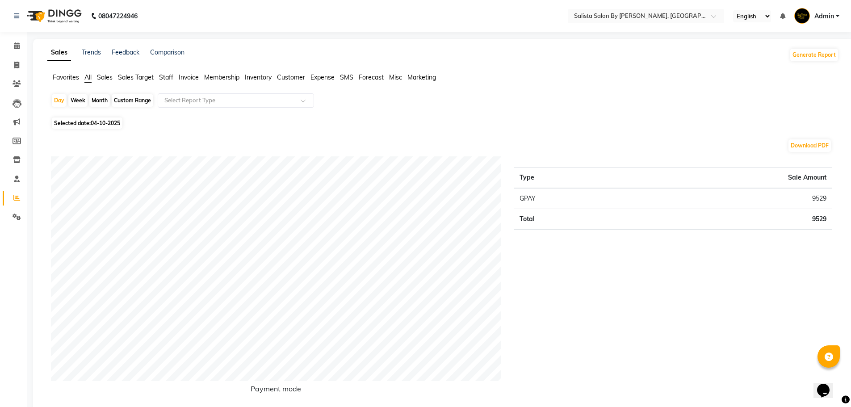
click at [77, 100] on div "Week" at bounding box center [77, 100] width 19 height 13
select select "10"
select select "2025"
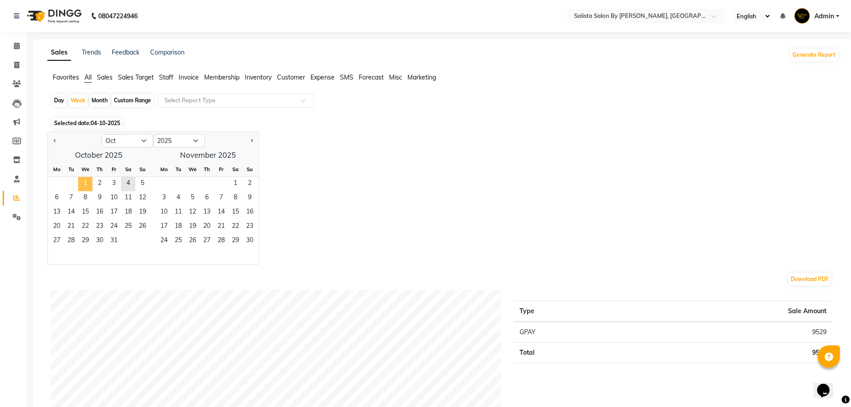
click at [86, 182] on span "1" at bounding box center [85, 184] width 14 height 14
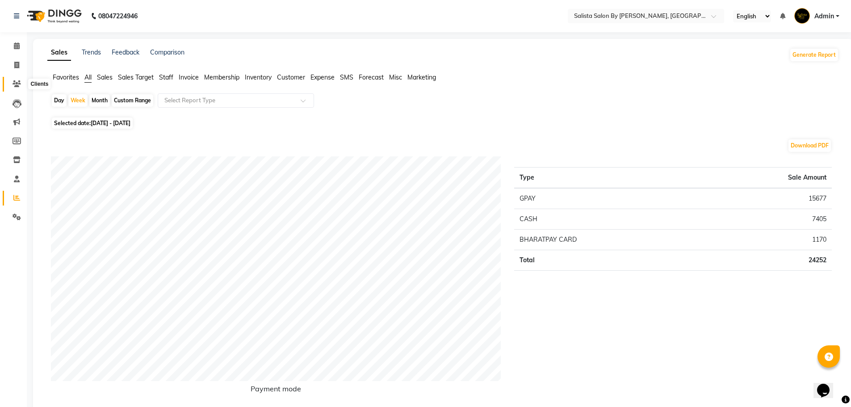
click at [13, 84] on icon at bounding box center [17, 83] width 8 height 7
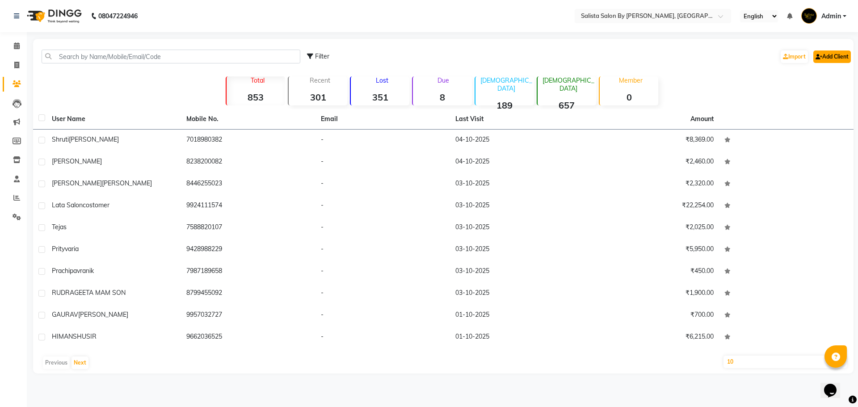
click at [841, 59] on link "Add Client" at bounding box center [832, 56] width 38 height 13
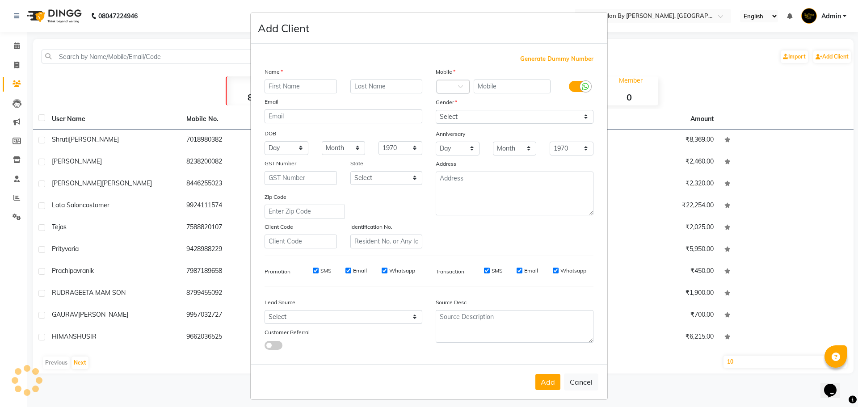
click at [282, 85] on input "text" at bounding box center [300, 87] width 72 height 14
type input "KULDEEP"
click at [365, 91] on input "text" at bounding box center [386, 87] width 72 height 14
type input "SIR"
click at [501, 88] on input "text" at bounding box center [511, 87] width 77 height 14
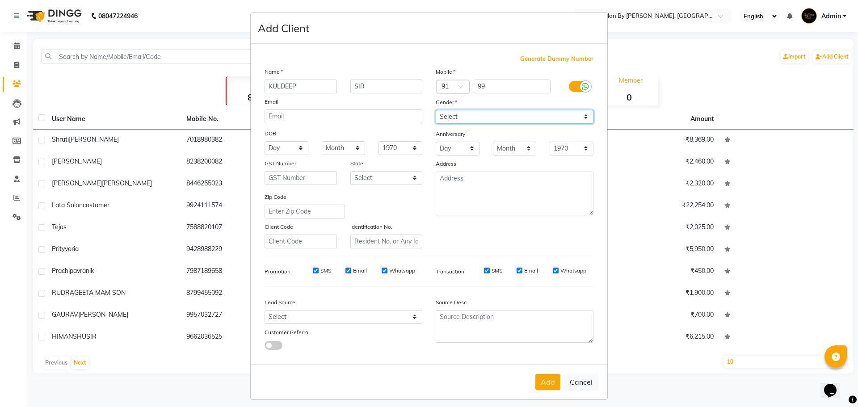
click at [560, 117] on select "Select [DEMOGRAPHIC_DATA] [DEMOGRAPHIC_DATA] Other Prefer Not To Say" at bounding box center [515, 117] width 158 height 14
click at [503, 81] on input "99" at bounding box center [511, 87] width 77 height 14
type input "9978904130"
click at [542, 112] on select "Select [DEMOGRAPHIC_DATA] [DEMOGRAPHIC_DATA] Other Prefer Not To Say" at bounding box center [515, 117] width 158 height 14
select select "[DEMOGRAPHIC_DATA]"
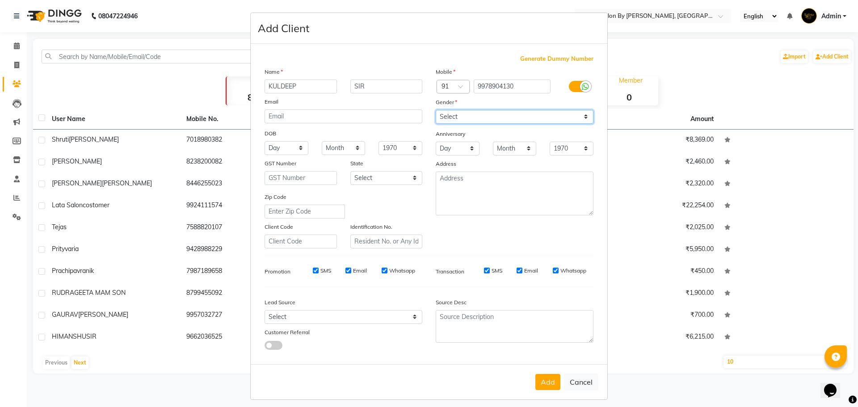
click at [436, 110] on select "Select [DEMOGRAPHIC_DATA] [DEMOGRAPHIC_DATA] Other Prefer Not To Say" at bounding box center [515, 117] width 158 height 14
click at [548, 382] on button "Add" at bounding box center [547, 382] width 25 height 16
select select
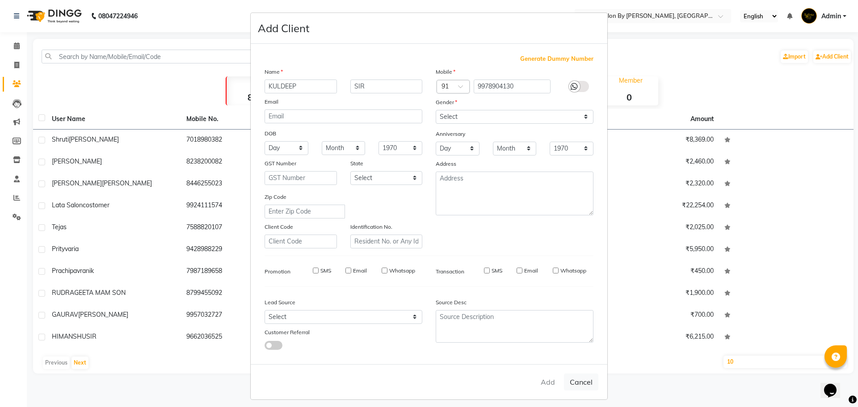
select select
checkbox input "false"
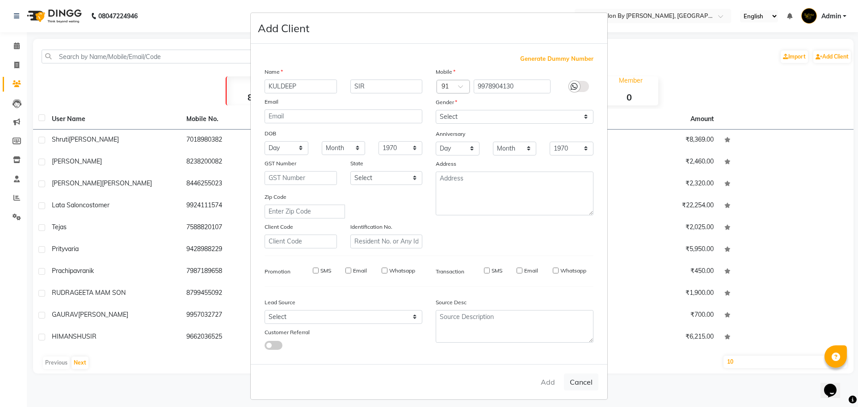
checkbox input "false"
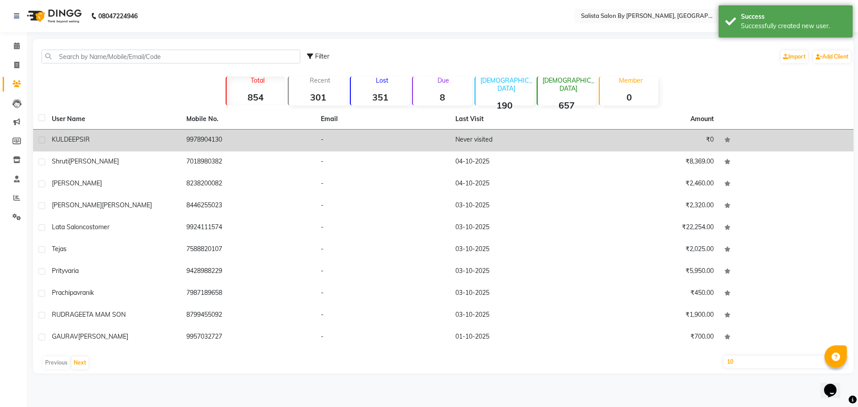
click at [495, 137] on td "Never visited" at bounding box center [517, 141] width 134 height 22
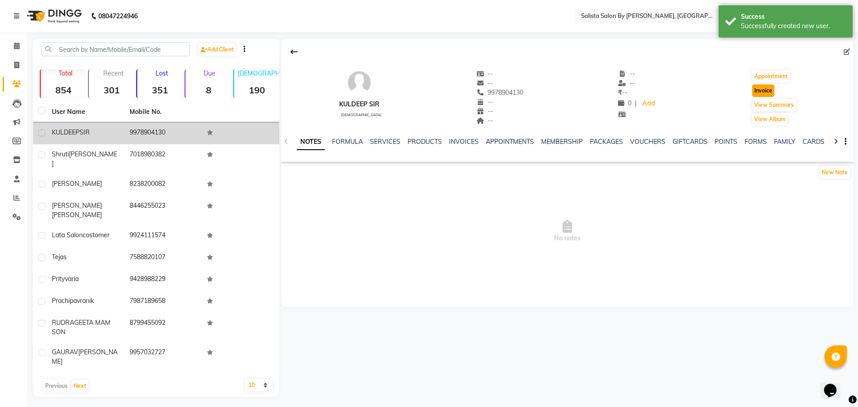
click at [767, 88] on button "Invoice" at bounding box center [763, 90] width 22 height 13
select select "service"
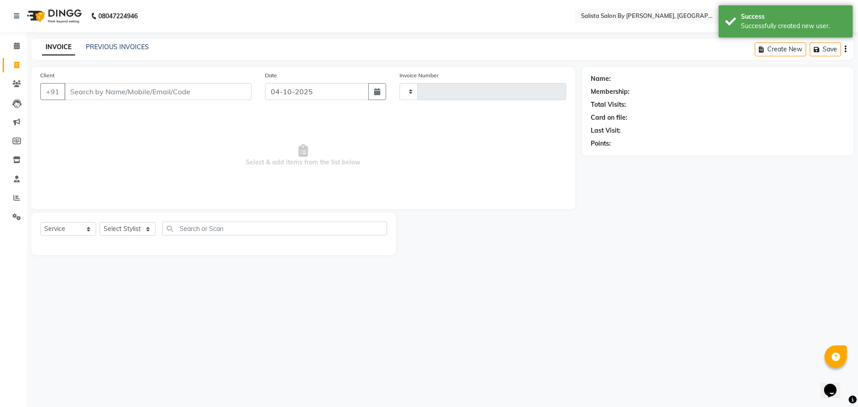
type input "1028"
select select "6878"
click at [123, 230] on select "Select Stylist" at bounding box center [128, 229] width 56 height 14
type input "9978904130"
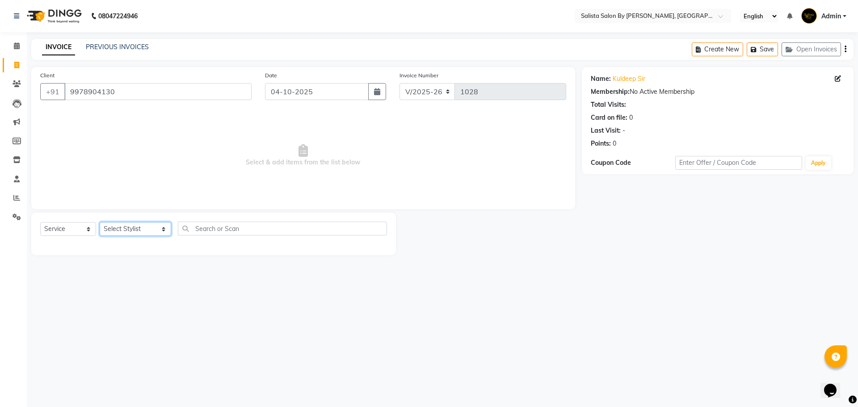
select select "74026"
click at [100, 222] on select "Select Stylist AMIT [PERSON_NAME] kantibbai [PERSON_NAME] [PERSON_NAME] [PERSON…" at bounding box center [135, 229] width 71 height 14
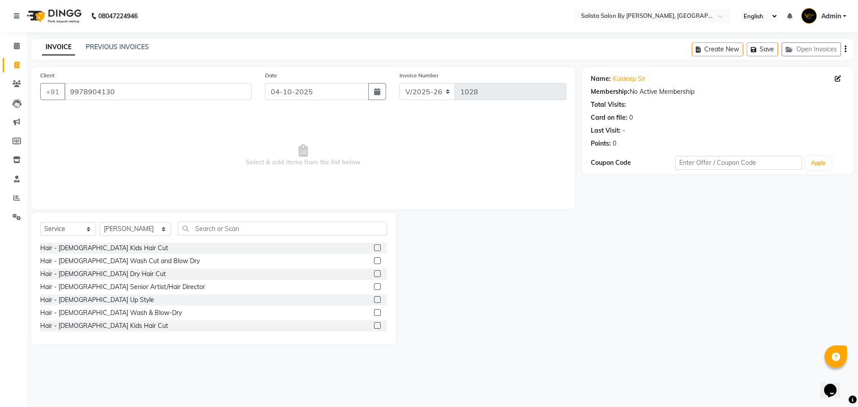
click at [374, 325] on label at bounding box center [377, 325] width 7 height 7
click at [374, 325] on input "checkbox" at bounding box center [377, 326] width 6 height 6
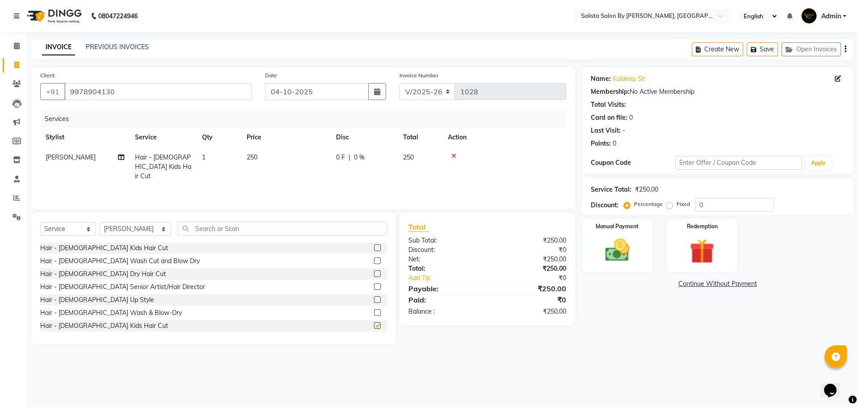
checkbox input "false"
click at [255, 154] on span "250" at bounding box center [252, 157] width 11 height 8
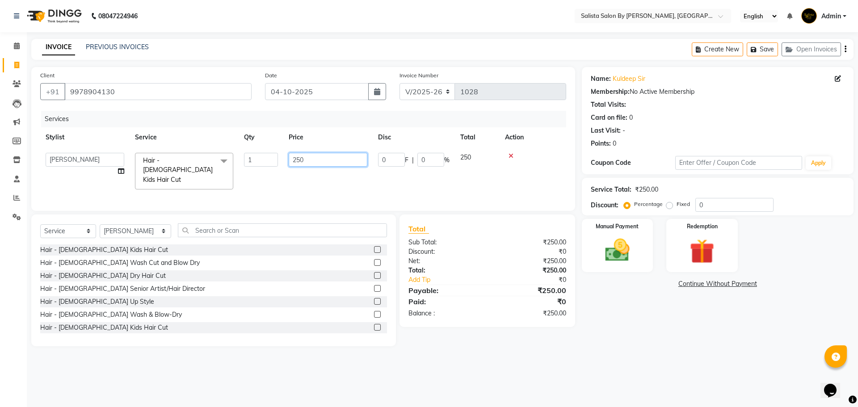
click at [310, 154] on input "250" at bounding box center [328, 160] width 79 height 14
type input "2"
type input "500"
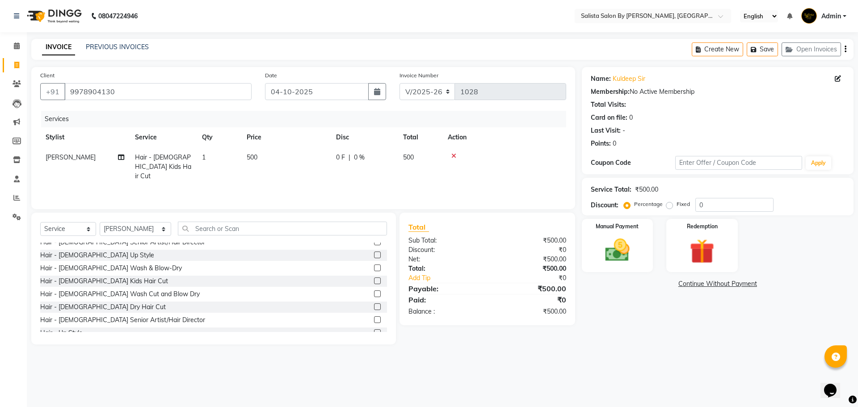
click at [374, 306] on label at bounding box center [377, 306] width 7 height 7
click at [374, 306] on input "checkbox" at bounding box center [377, 307] width 6 height 6
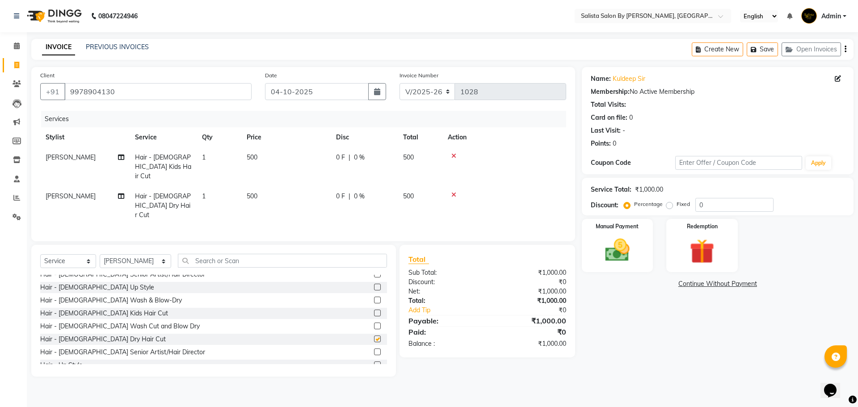
checkbox input "false"
drag, startPoint x: 249, startPoint y: 182, endPoint x: 286, endPoint y: 187, distance: 37.8
click at [249, 186] on td "500" at bounding box center [285, 205] width 89 height 39
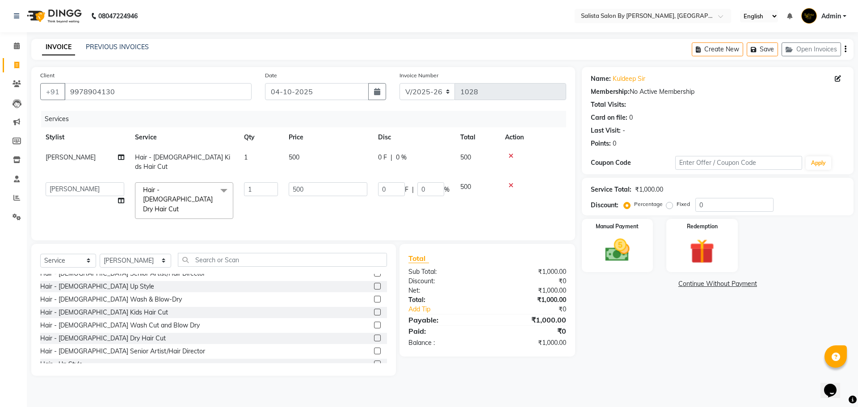
click at [511, 182] on icon at bounding box center [510, 185] width 5 height 6
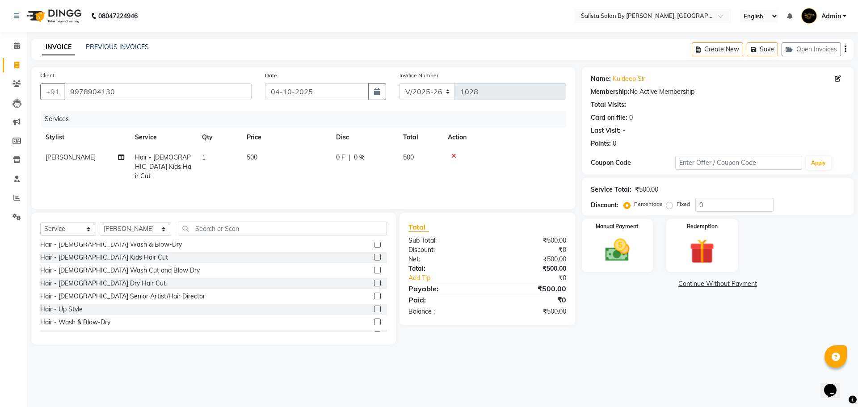
scroll to position [89, 0]
click at [370, 241] on div "Select Service Product Membership Package Voucher Prepaid Gift Card Select Styl…" at bounding box center [213, 232] width 347 height 21
click at [374, 249] on label at bounding box center [377, 249] width 7 height 7
click at [374, 249] on input "checkbox" at bounding box center [377, 250] width 6 height 6
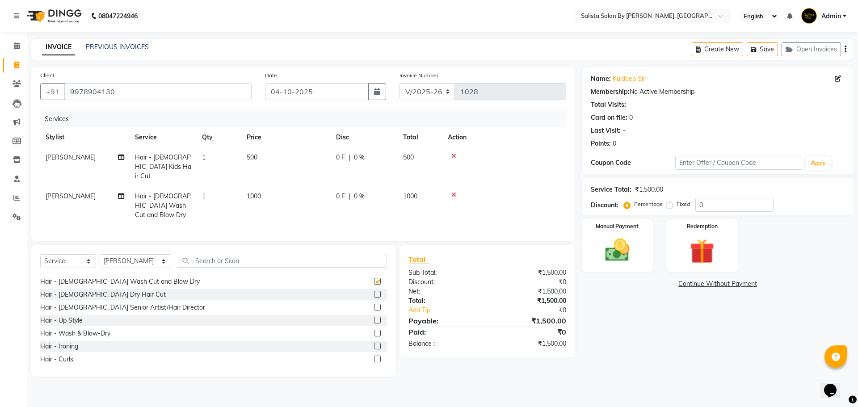
checkbox input "false"
click at [56, 158] on span "[PERSON_NAME]" at bounding box center [71, 157] width 50 height 8
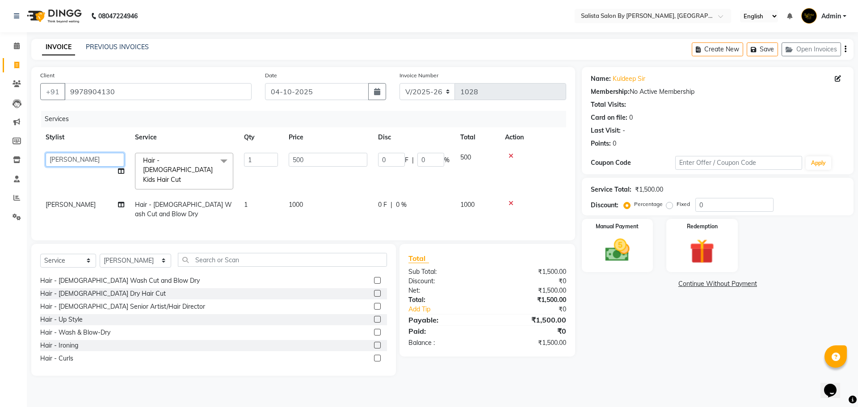
click at [59, 157] on select "AMIT [PERSON_NAME] kantibbai [PERSON_NAME] [PERSON_NAME] [PERSON_NAME] [PERSON_…" at bounding box center [85, 160] width 79 height 14
select select "59670"
click at [624, 316] on div "Name: Kuldeep Sir Membership: No Active Membership Total Visits: Card on file: …" at bounding box center [721, 221] width 278 height 309
click at [696, 201] on input "0" at bounding box center [734, 205] width 78 height 14
type input "10"
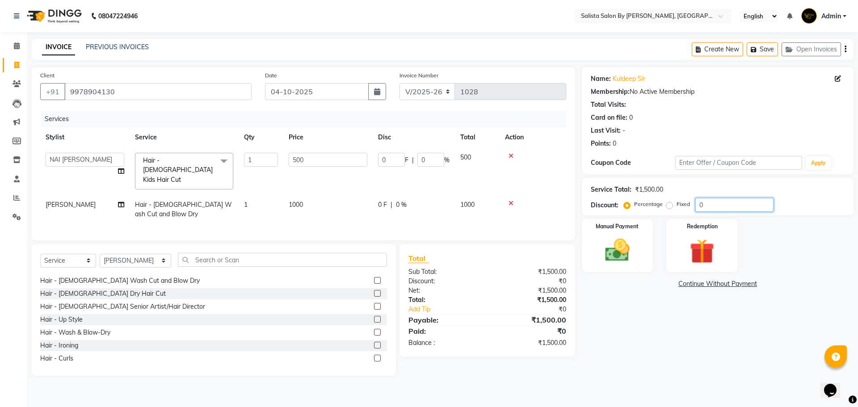
type input "50"
type input "10"
click at [668, 376] on main "INVOICE PREVIOUS INVOICES Create New Save Open Invoices Client [PHONE_NUMBER] D…" at bounding box center [442, 214] width 831 height 350
click at [639, 252] on div "Manual Payment" at bounding box center [617, 245] width 74 height 55
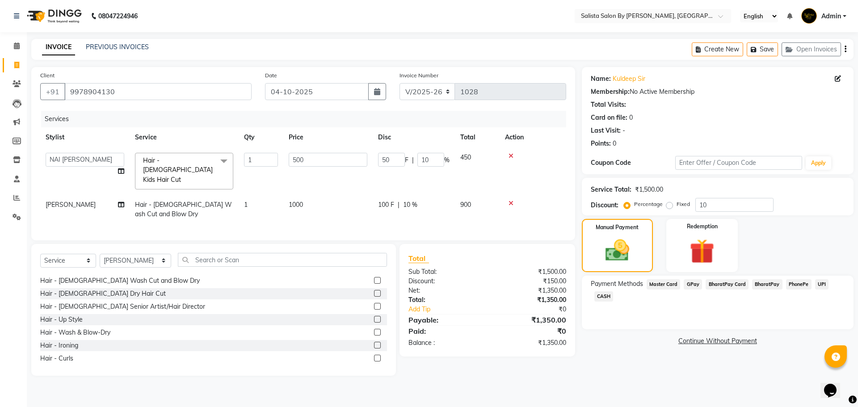
drag, startPoint x: 581, startPoint y: 299, endPoint x: 608, endPoint y: 298, distance: 26.8
click at [587, 299] on div "Client [PHONE_NUMBER] Date [DATE] Invoice Number V/2025 V/[PHONE_NUMBER] Servic…" at bounding box center [442, 221] width 835 height 309
click at [608, 298] on span "CASH" at bounding box center [603, 296] width 19 height 10
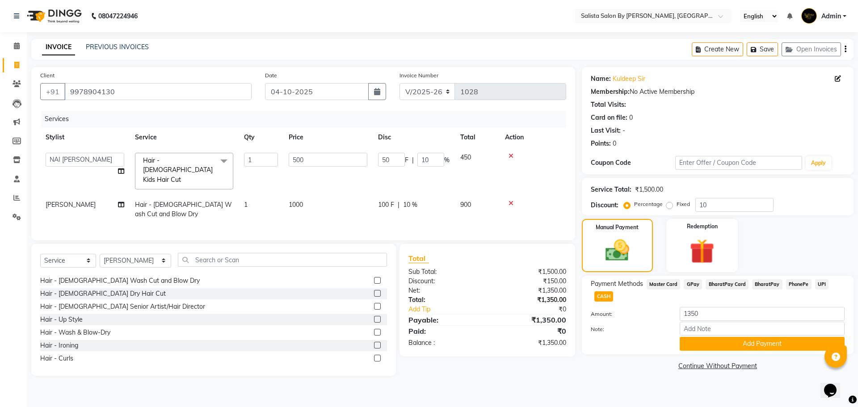
click at [715, 351] on div "Payment Methods Master Card GPay BharatPay Card BharatPay PhonePe UPI CASH Amou…" at bounding box center [718, 315] width 272 height 79
click at [716, 349] on button "Add Payment" at bounding box center [761, 344] width 165 height 14
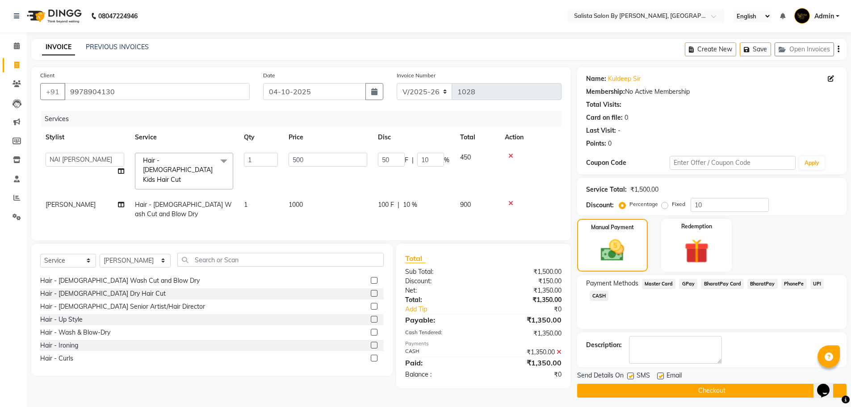
click at [709, 377] on div "Send Details On SMS Email" at bounding box center [711, 376] width 269 height 11
click at [708, 384] on button "Checkout" at bounding box center [711, 391] width 269 height 14
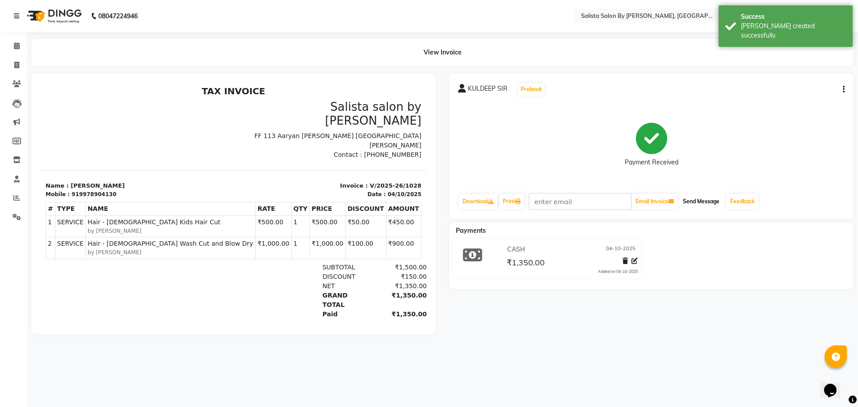
click at [691, 208] on button "Send Message" at bounding box center [701, 201] width 44 height 15
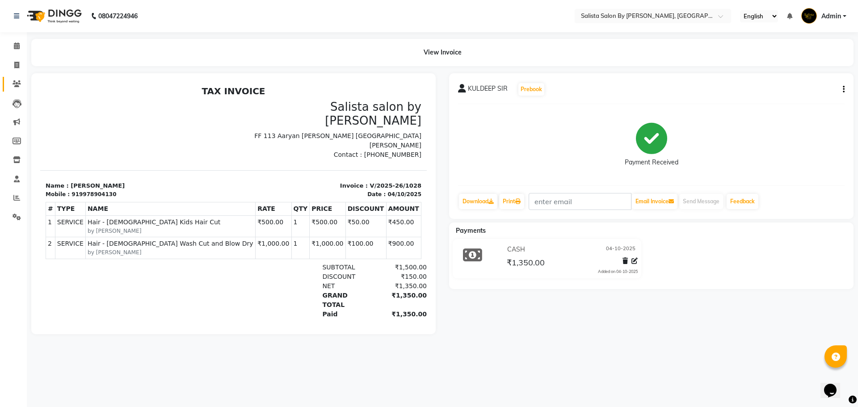
click at [8, 85] on link "Clients" at bounding box center [13, 84] width 21 height 15
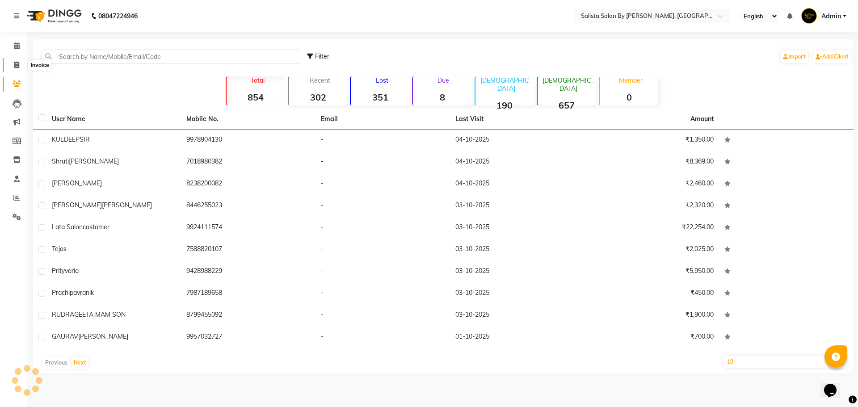
click at [16, 67] on icon at bounding box center [16, 65] width 5 height 7
select select "6878"
select select "service"
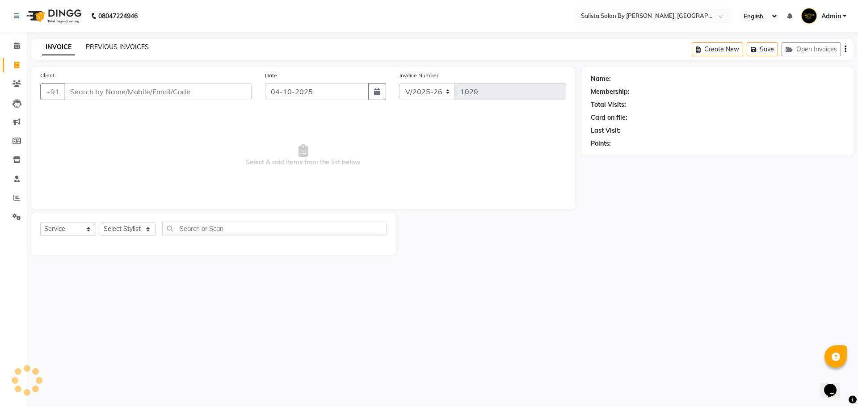
click at [113, 46] on link "PREVIOUS INVOICES" at bounding box center [117, 47] width 63 height 8
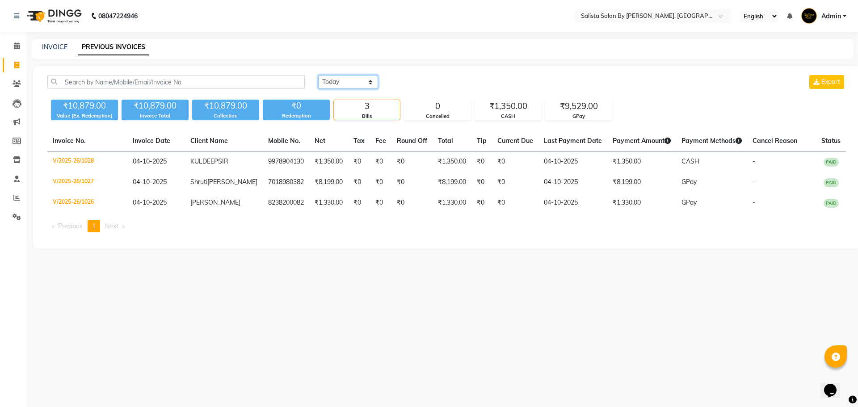
click at [346, 79] on select "[DATE] [DATE] Custom Range" at bounding box center [348, 82] width 60 height 14
select select "yesterday"
click at [318, 75] on select "[DATE] [DATE] Custom Range" at bounding box center [348, 82] width 60 height 14
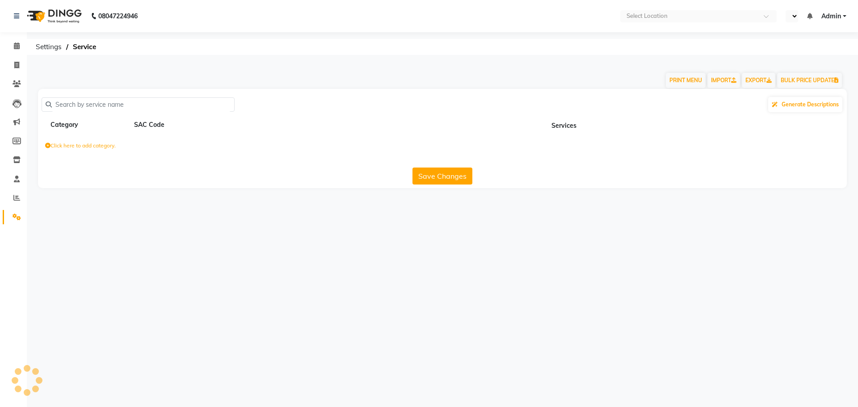
select select "en"
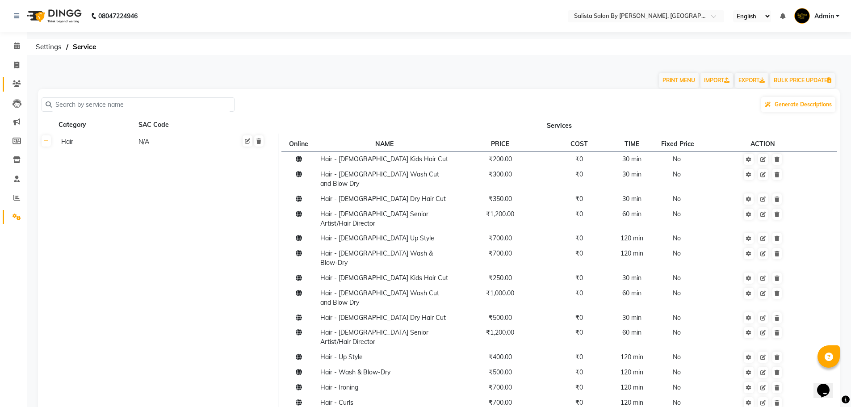
click at [6, 85] on link "Clients" at bounding box center [13, 84] width 21 height 15
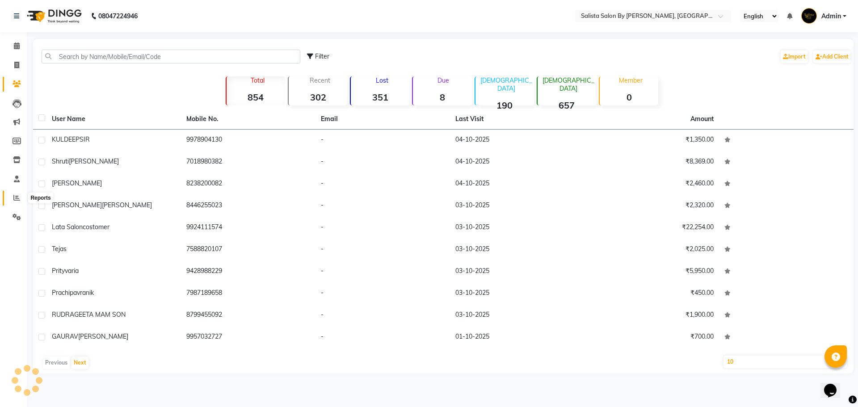
click at [20, 202] on span at bounding box center [17, 198] width 16 height 10
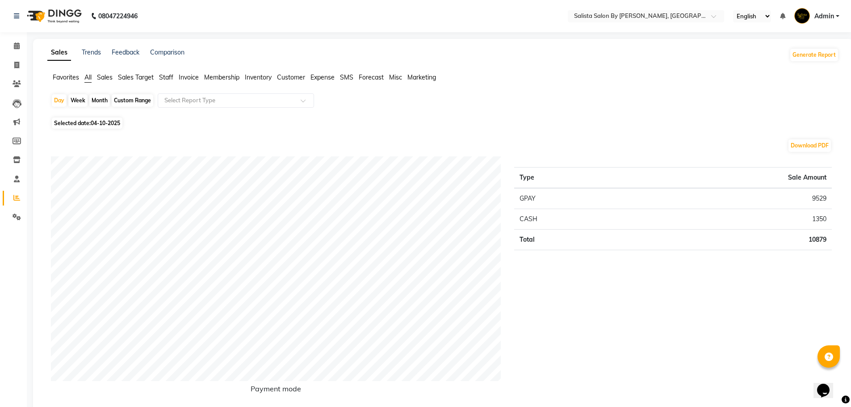
click at [96, 101] on div "Month" at bounding box center [99, 100] width 21 height 13
select select "10"
select select "2025"
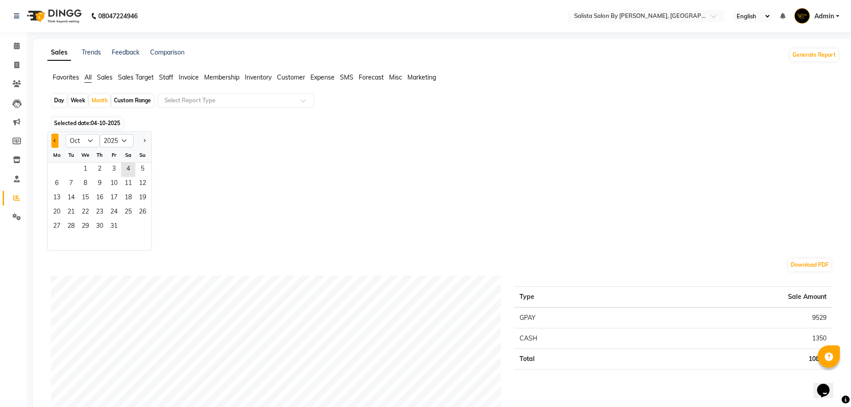
click at [54, 138] on button "Previous month" at bounding box center [54, 141] width 7 height 14
select select "9"
click at [56, 168] on span "1" at bounding box center [57, 170] width 14 height 14
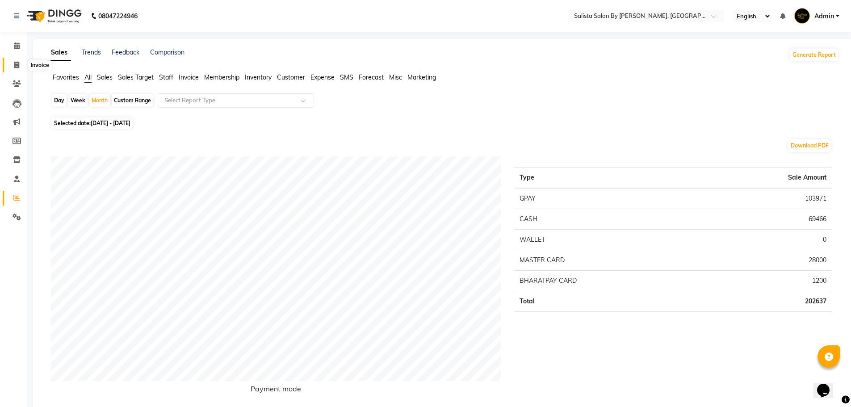
click at [17, 67] on icon at bounding box center [16, 65] width 5 height 7
select select "service"
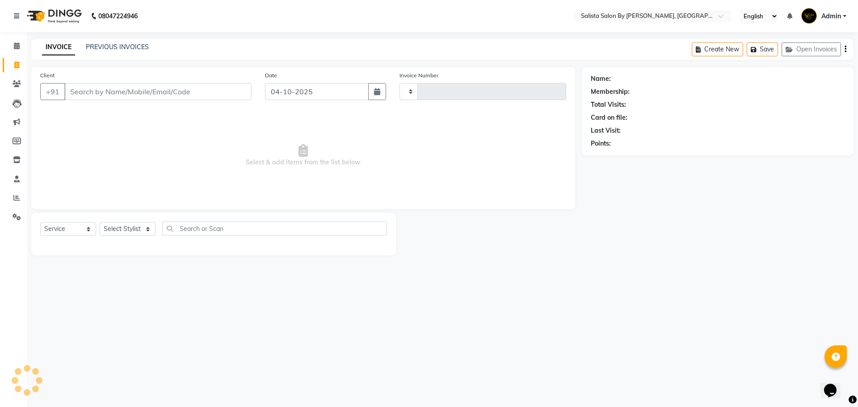
type input "1029"
select select "6878"
click at [125, 44] on link "PREVIOUS INVOICES" at bounding box center [117, 47] width 63 height 8
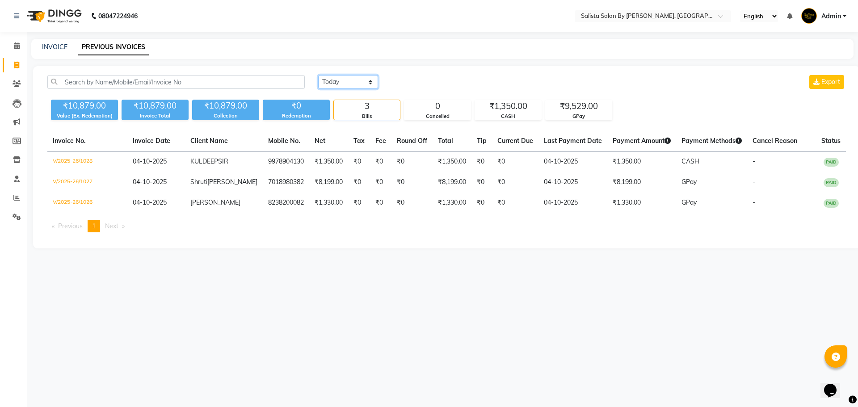
click at [318, 82] on select "[DATE] [DATE] Custom Range" at bounding box center [348, 82] width 60 height 14
select select "range"
click at [318, 75] on select "[DATE] [DATE] Custom Range" at bounding box center [348, 82] width 60 height 14
click at [405, 83] on input "04-10-2025" at bounding box center [421, 82] width 63 height 13
select select "10"
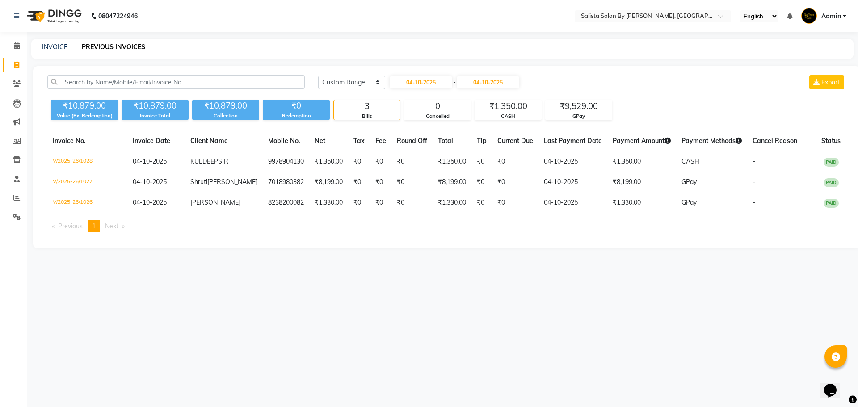
select select "2025"
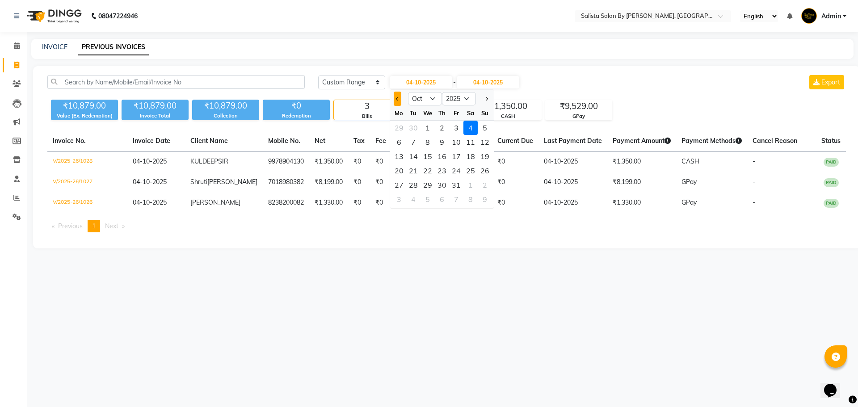
click at [396, 102] on button "Previous month" at bounding box center [398, 99] width 8 height 14
select select "9"
drag, startPoint x: 402, startPoint y: 126, endPoint x: 444, endPoint y: 75, distance: 65.3
click at [411, 109] on ngb-datepicker-month "Mo Tu We Th Fr Sa Su 1 2 3 4 5 6 7 8 9 10 11 12 13 14 15 16 17 18 19 20 21 22 2…" at bounding box center [442, 157] width 104 height 102
click at [399, 126] on div "1" at bounding box center [399, 128] width 14 height 14
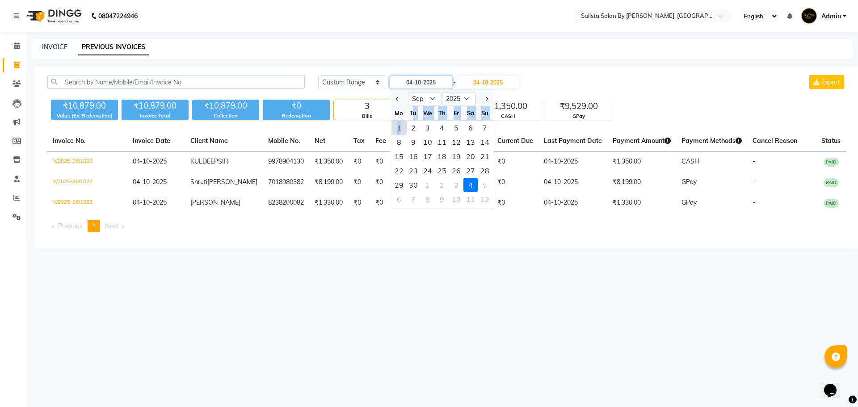
type input "01-09-2025"
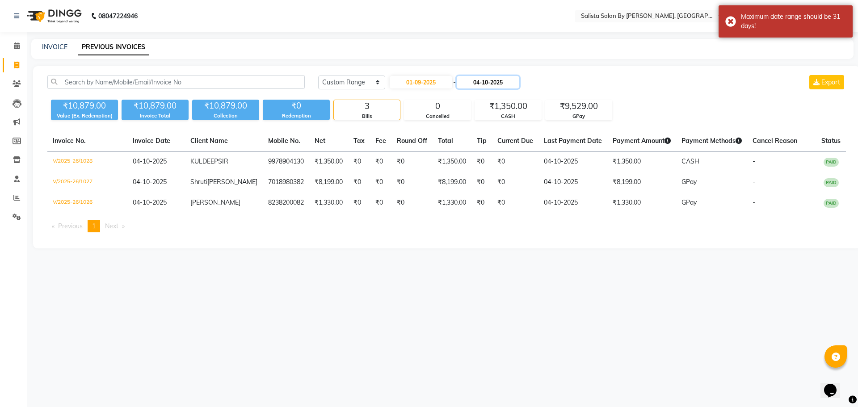
click at [488, 86] on input "04-10-2025" at bounding box center [488, 82] width 63 height 13
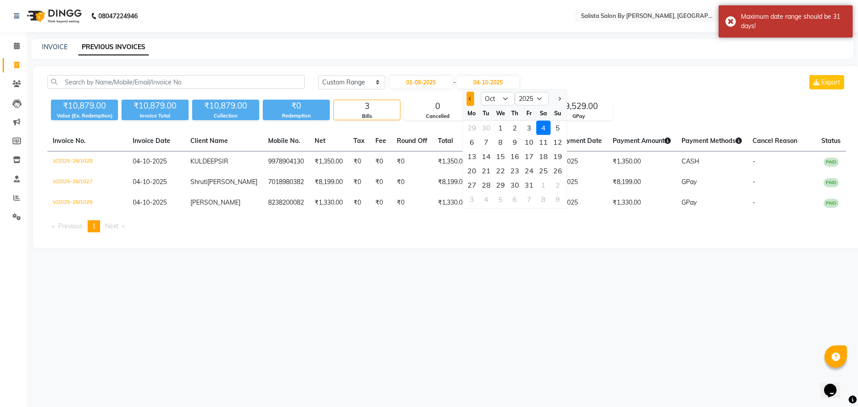
click at [470, 101] on span "Previous month" at bounding box center [470, 99] width 4 height 4
select select "9"
click at [485, 181] on div "30" at bounding box center [486, 185] width 14 height 14
type input "30-09-2025"
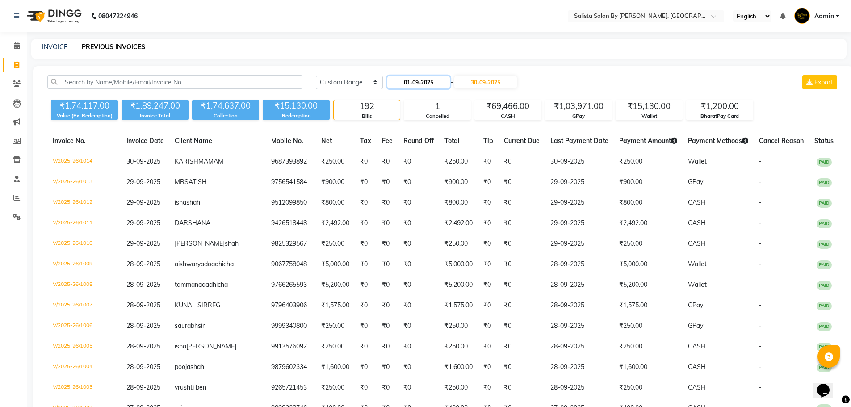
click at [428, 83] on input "01-09-2025" at bounding box center [418, 82] width 63 height 13
select select "9"
select select "2025"
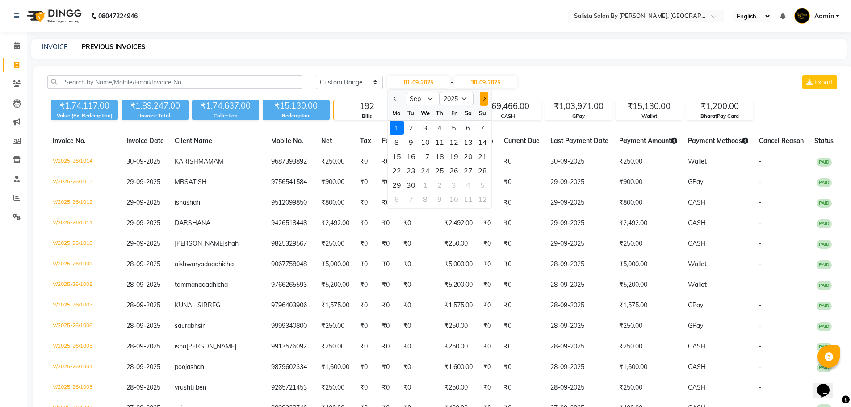
click at [481, 99] on button "Next month" at bounding box center [484, 99] width 8 height 14
select select "10"
drag, startPoint x: 422, startPoint y: 124, endPoint x: 452, endPoint y: 90, distance: 45.0
click at [423, 124] on div "1" at bounding box center [425, 128] width 14 height 14
type input "01-10-2025"
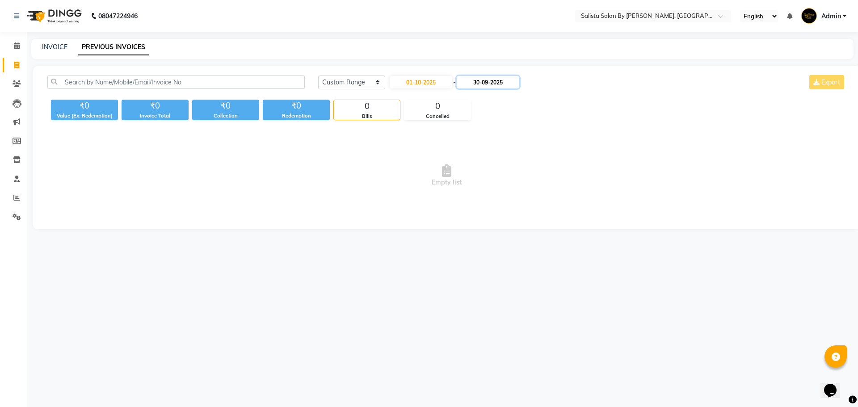
click at [490, 78] on input "30-09-2025" at bounding box center [488, 82] width 63 height 13
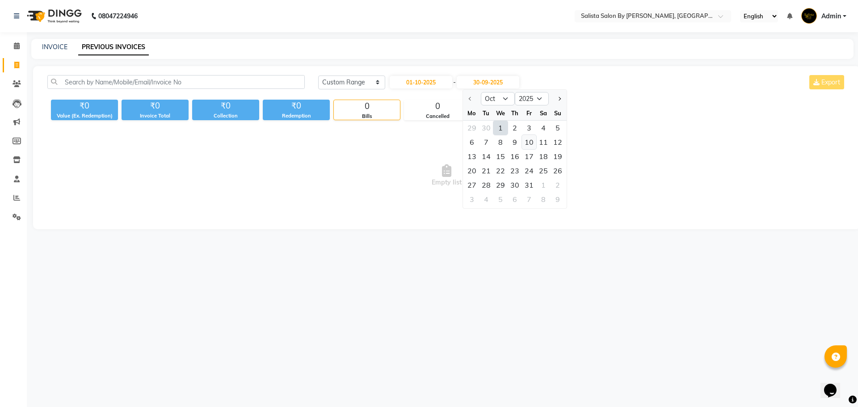
click at [525, 142] on div "10" at bounding box center [529, 142] width 14 height 14
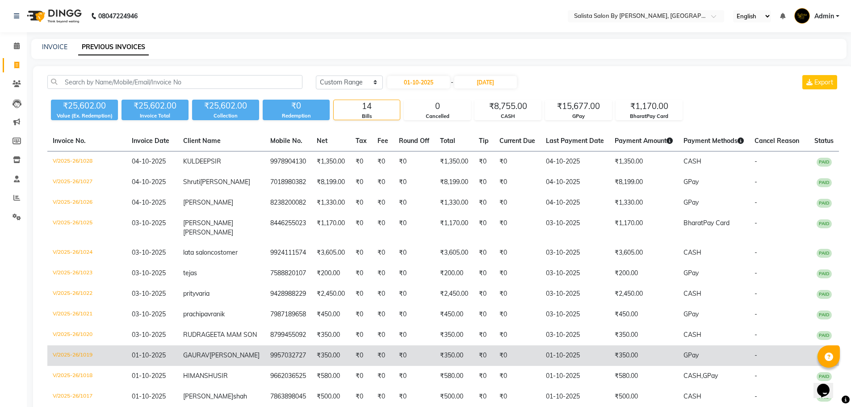
type input "10-10-2025"
